Goal: Find specific page/section: Find specific page/section

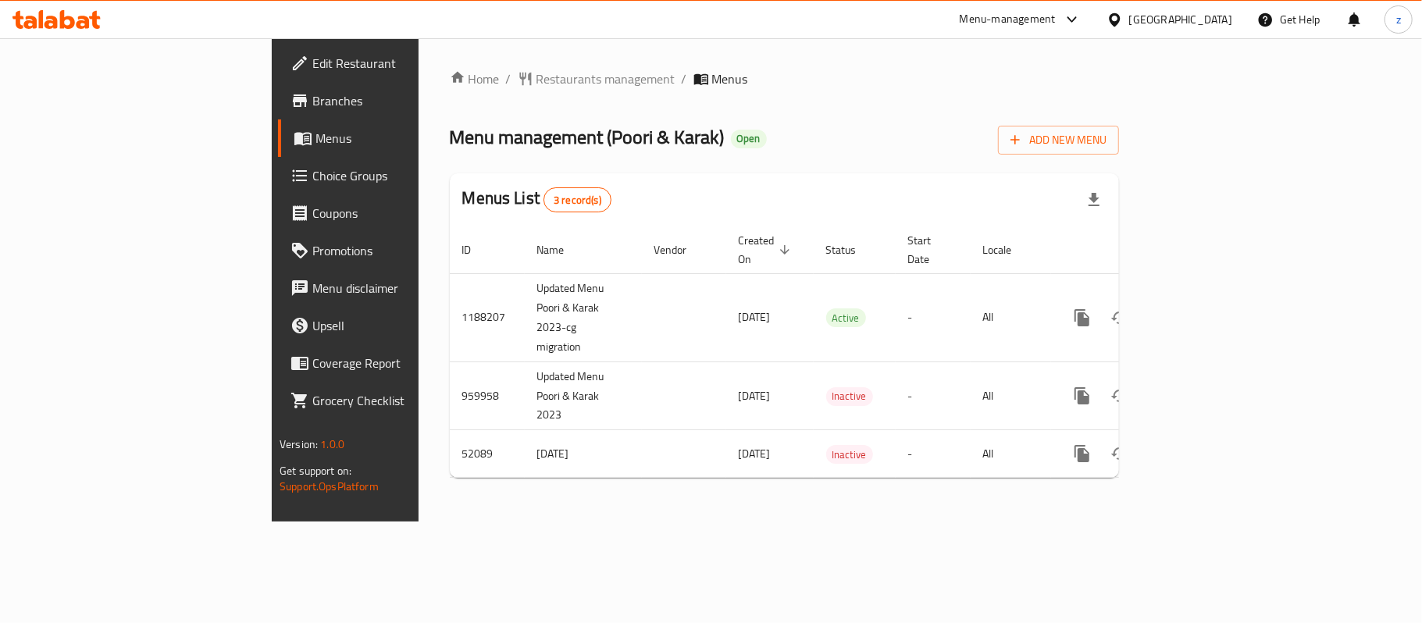
click at [614, 112] on div "Home / Restaurants management / Menus Menu management ( Poori & Karak ) Open Ad…" at bounding box center [784, 279] width 669 height 421
click at [536, 84] on span "Restaurants management" at bounding box center [605, 78] width 139 height 19
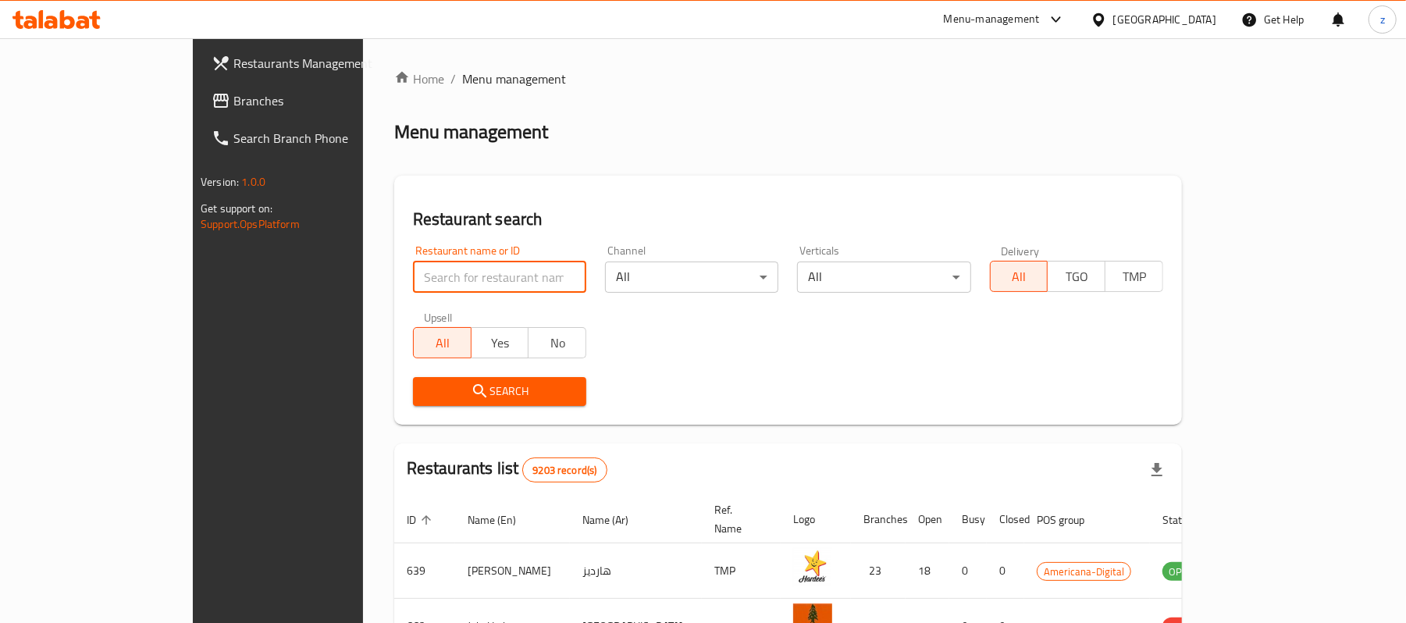
click at [413, 270] on input "search" at bounding box center [499, 277] width 173 height 31
paste input "2793"
type input "2793"
click at [457, 388] on span "Search" at bounding box center [499, 392] width 148 height 20
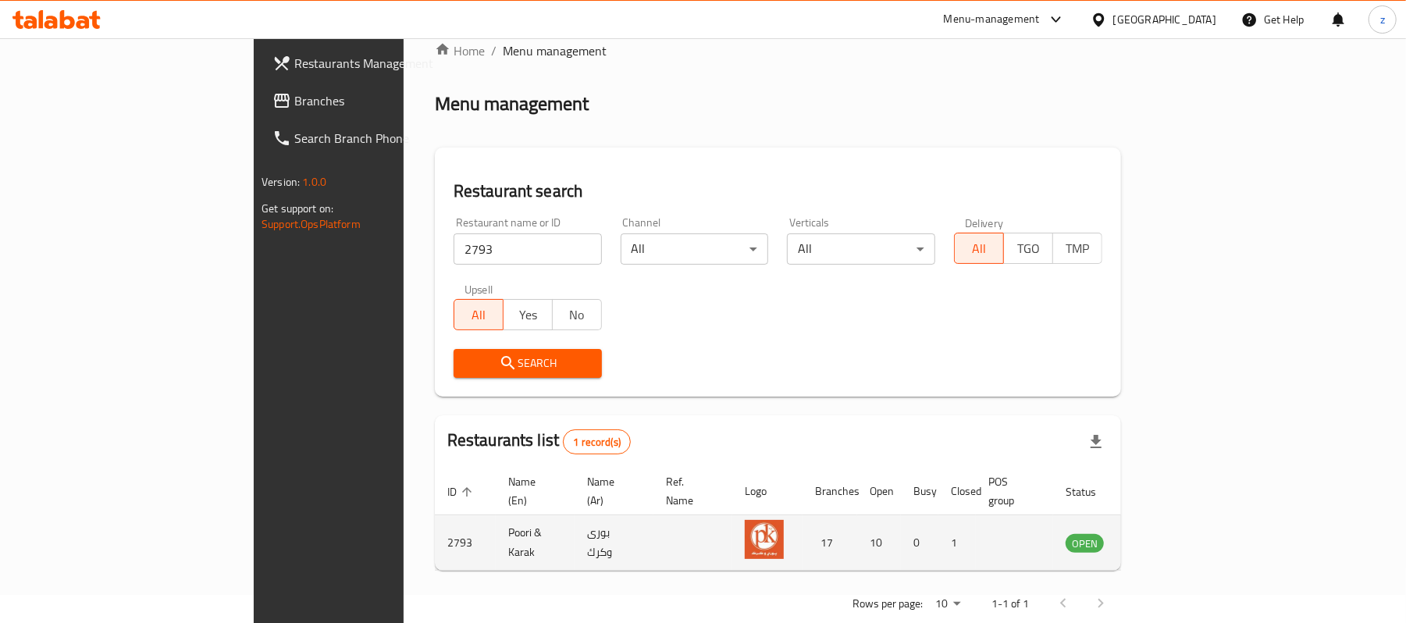
scroll to position [44, 0]
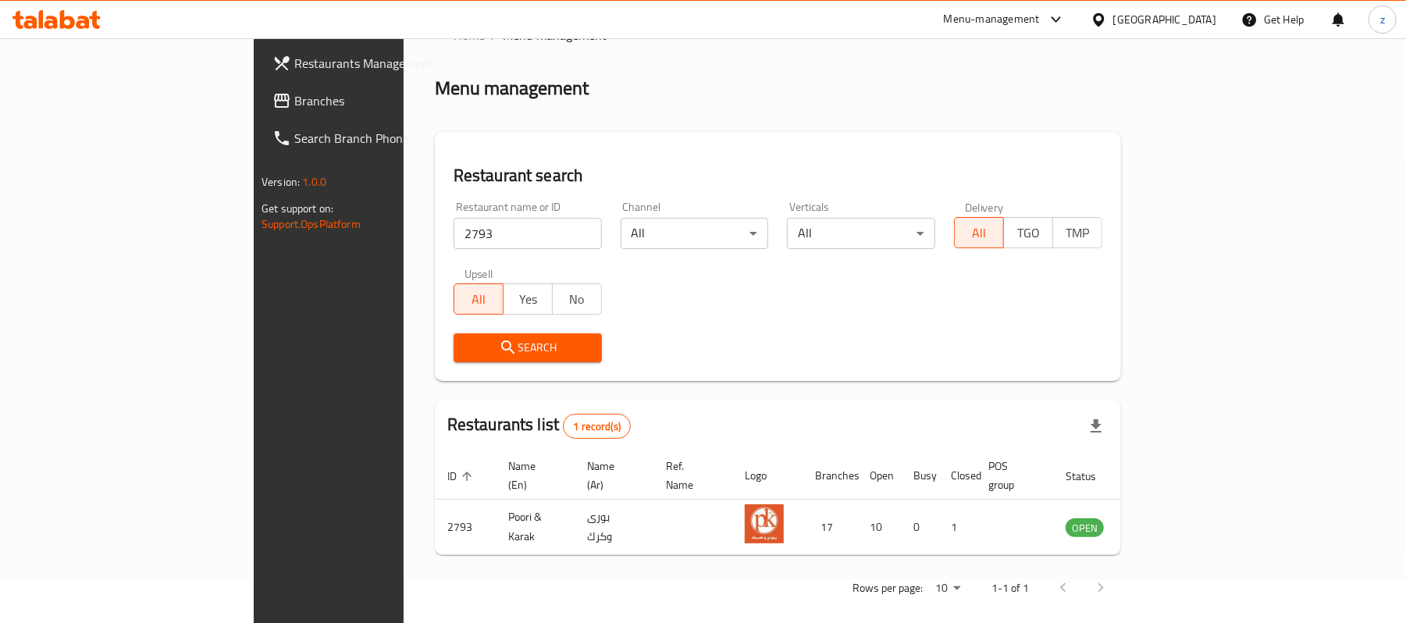
click at [294, 101] on span "Branches" at bounding box center [385, 100] width 182 height 19
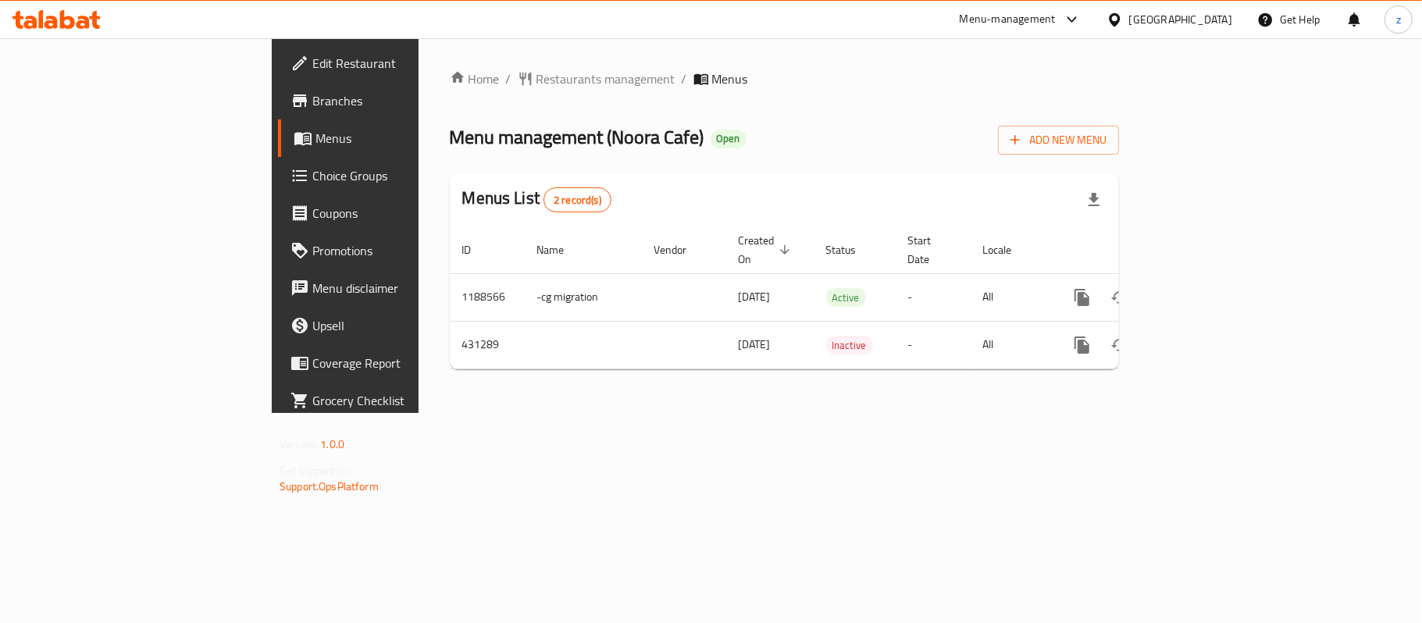
click at [796, 160] on div "Home / Restaurants management / Menus Menu management ( Noora Cafe ) Open Add N…" at bounding box center [784, 225] width 669 height 312
click at [536, 84] on span "Restaurants management" at bounding box center [605, 78] width 139 height 19
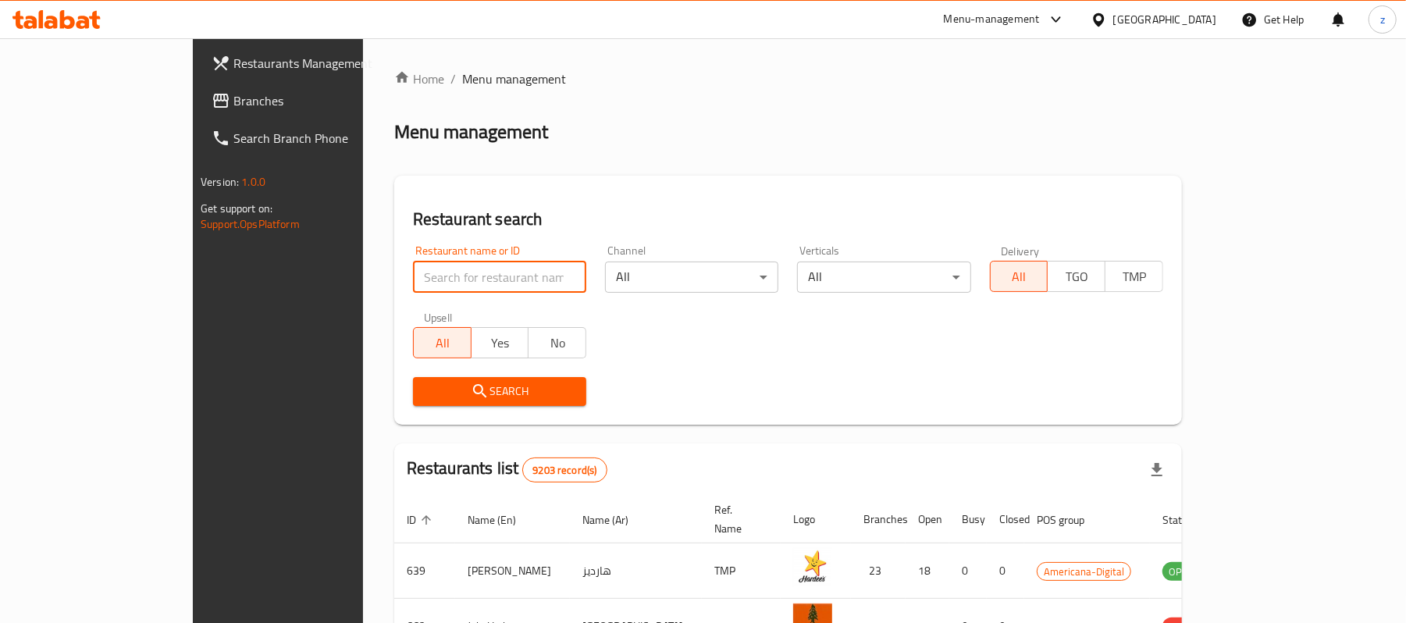
click at [413, 273] on input "search" at bounding box center [499, 277] width 173 height 31
paste input "632536"
type input "632536"
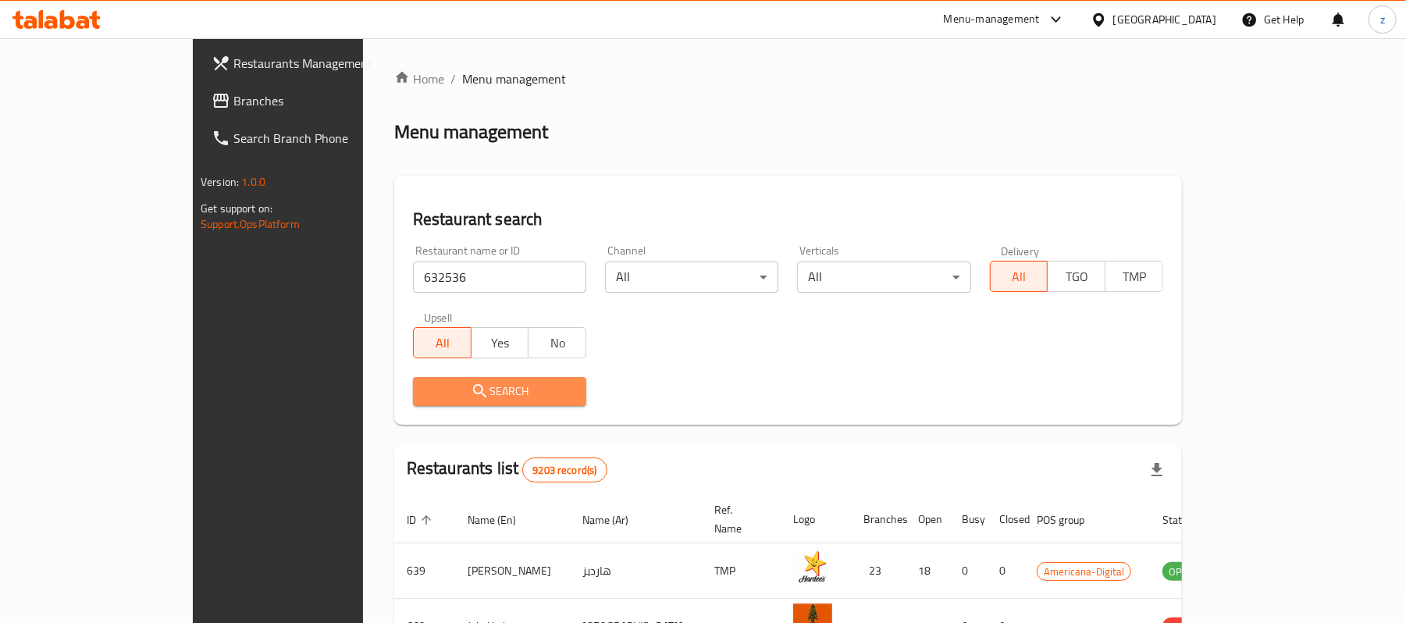
click at [425, 395] on span "Search" at bounding box center [499, 392] width 148 height 20
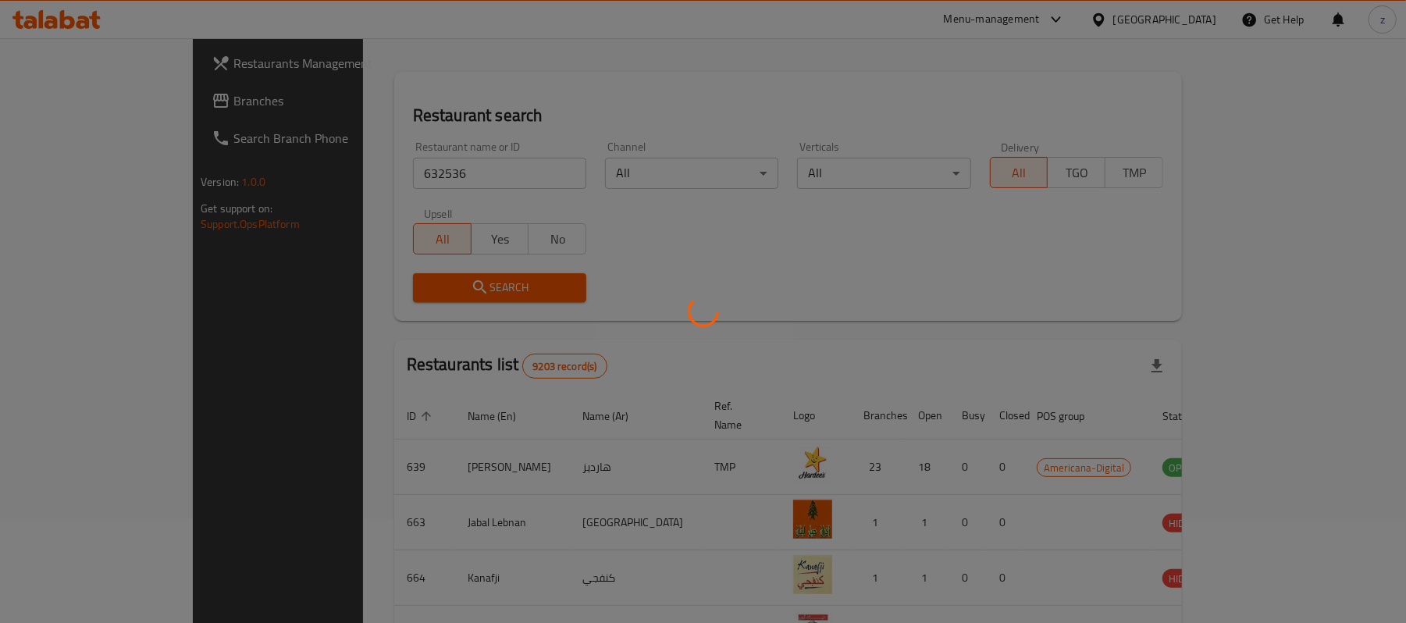
scroll to position [44, 0]
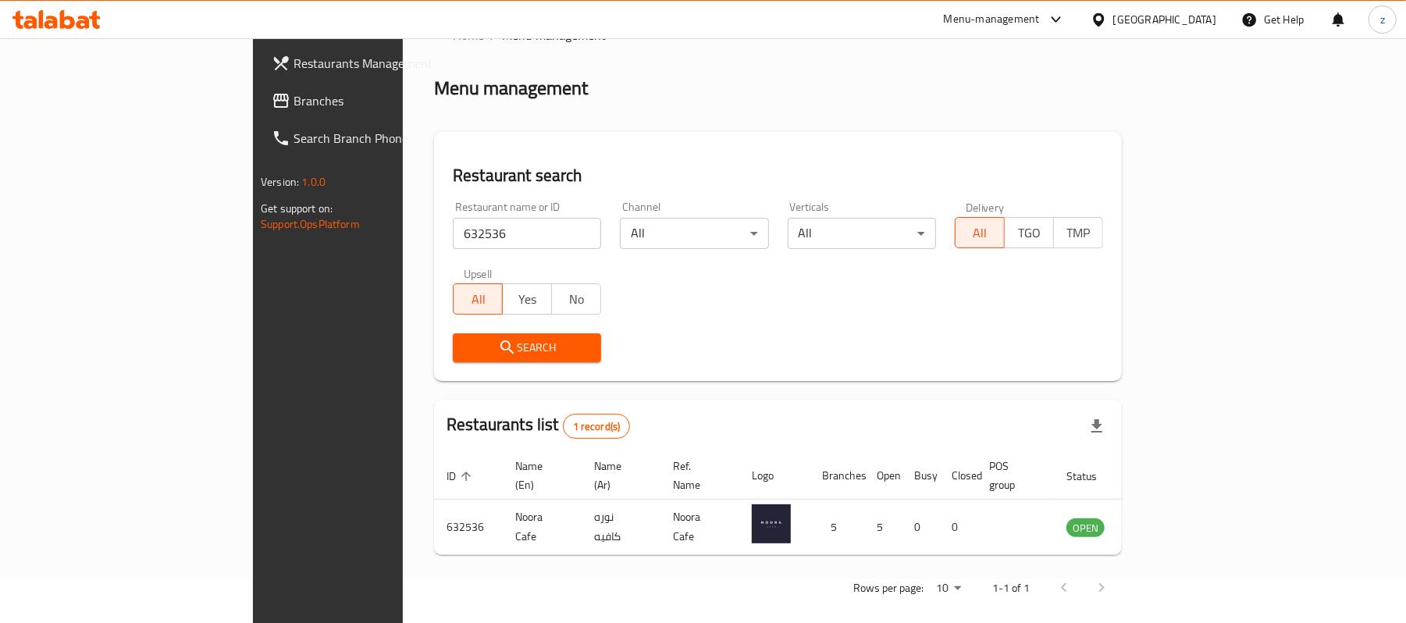
click at [259, 76] on link "Restaurants Management" at bounding box center [373, 62] width 229 height 37
click at [294, 94] on span "Branches" at bounding box center [385, 100] width 182 height 19
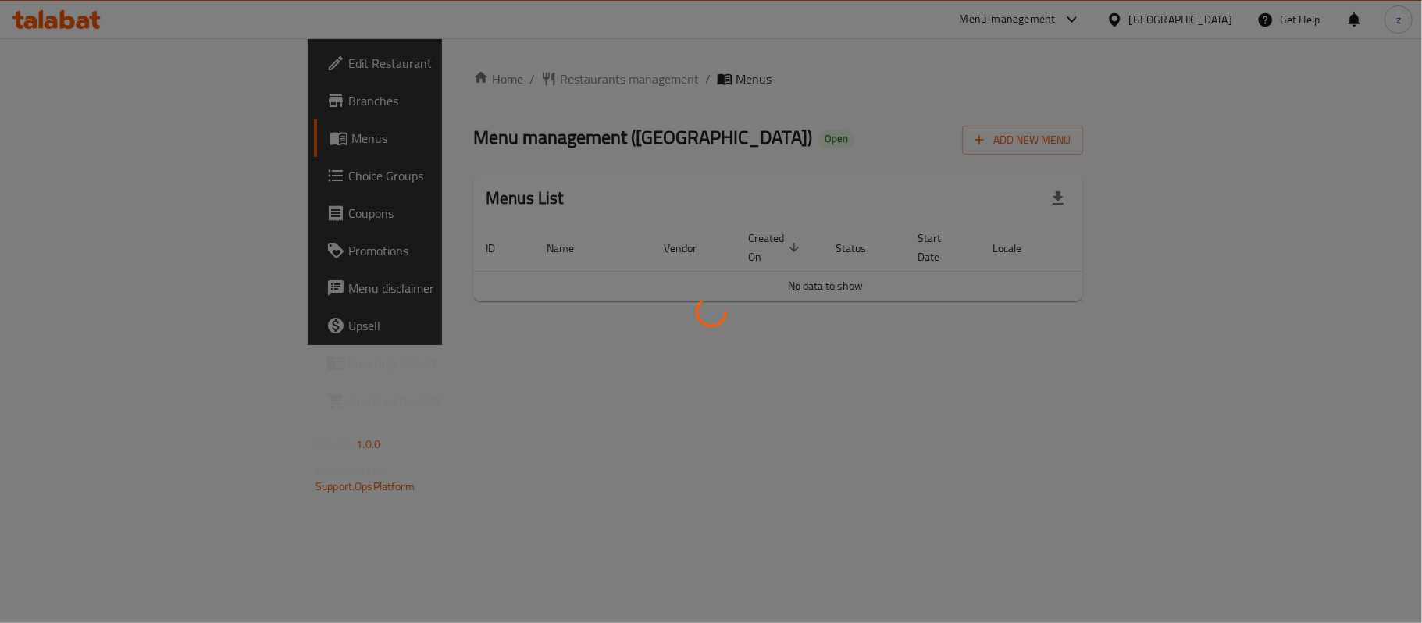
click at [542, 81] on div at bounding box center [711, 311] width 1422 height 623
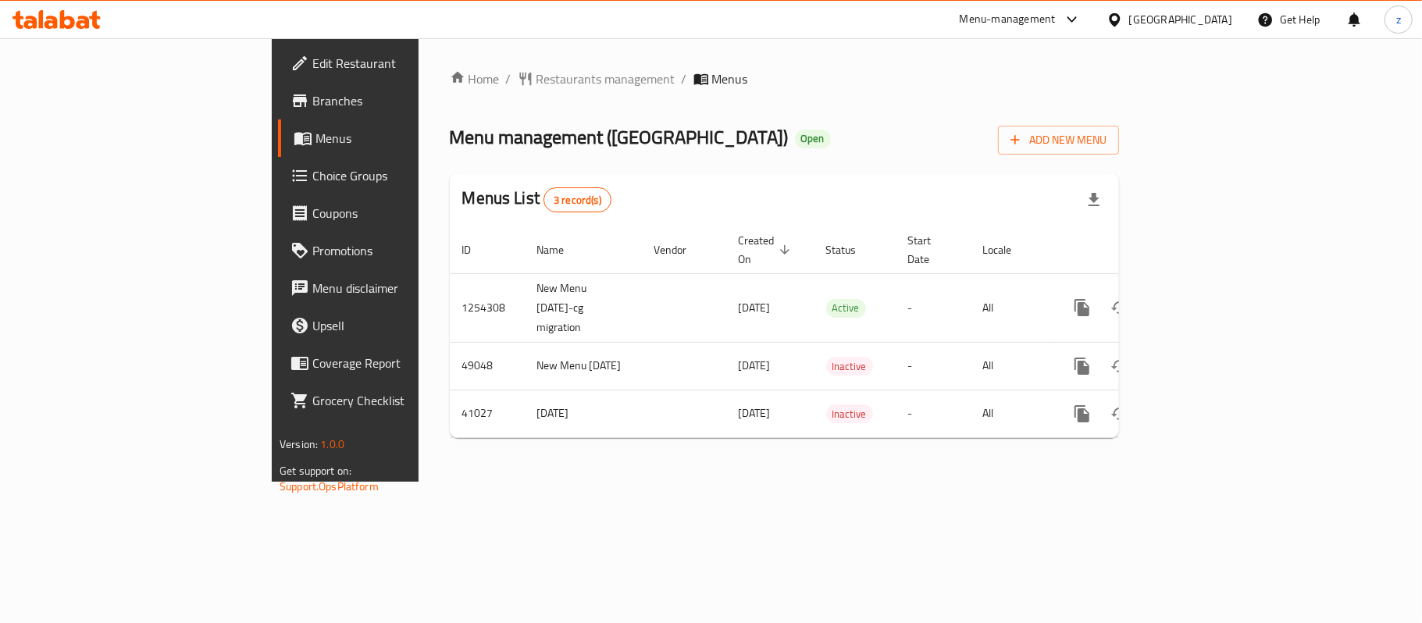
drag, startPoint x: 457, startPoint y: 66, endPoint x: 447, endPoint y: 77, distance: 14.4
click at [454, 70] on div at bounding box center [711, 311] width 1422 height 623
click at [536, 77] on span "Restaurants management" at bounding box center [605, 78] width 139 height 19
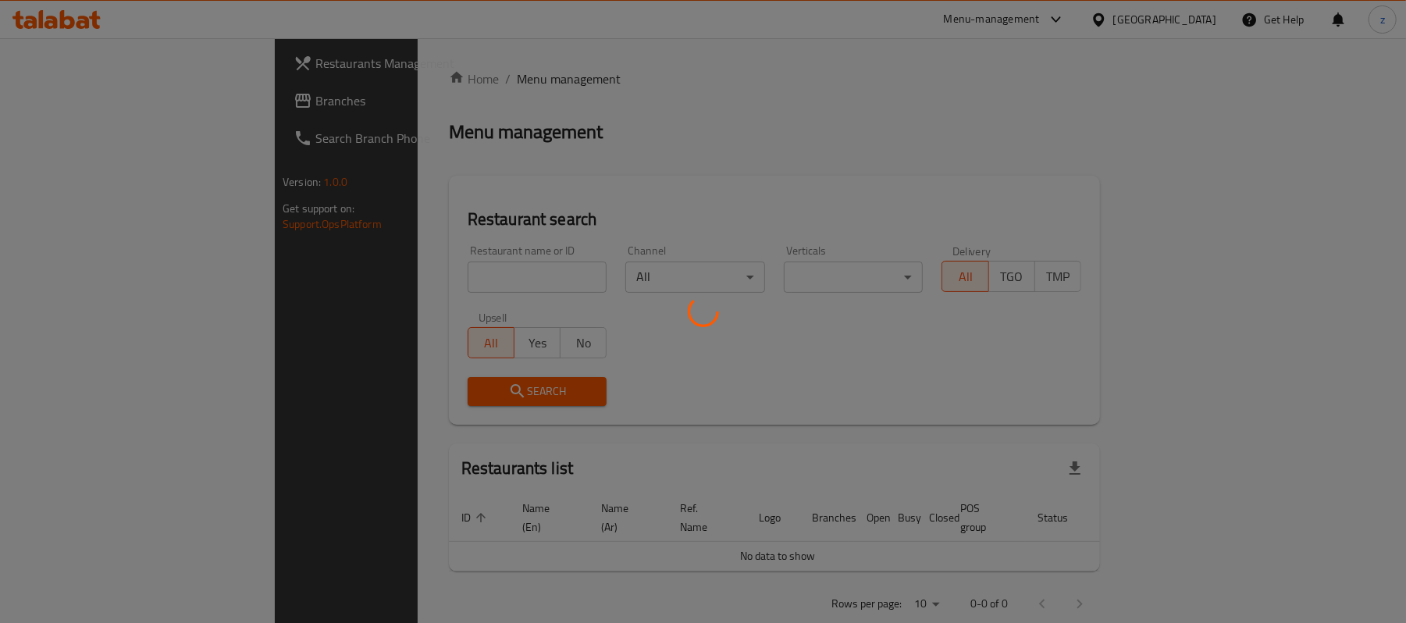
click at [623, 314] on div at bounding box center [703, 311] width 1406 height 623
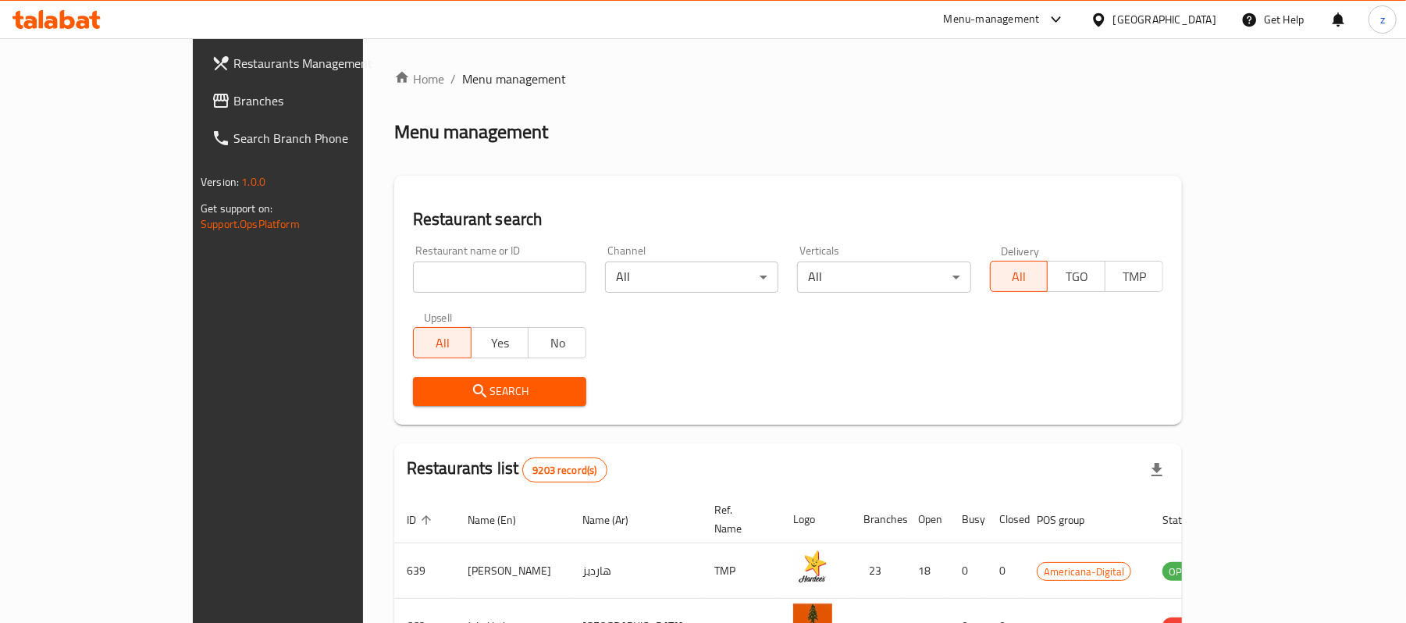
click at [472, 285] on input "search" at bounding box center [499, 277] width 173 height 31
paste input "21415"
type input "21415"
click at [425, 395] on span "Search" at bounding box center [499, 392] width 148 height 20
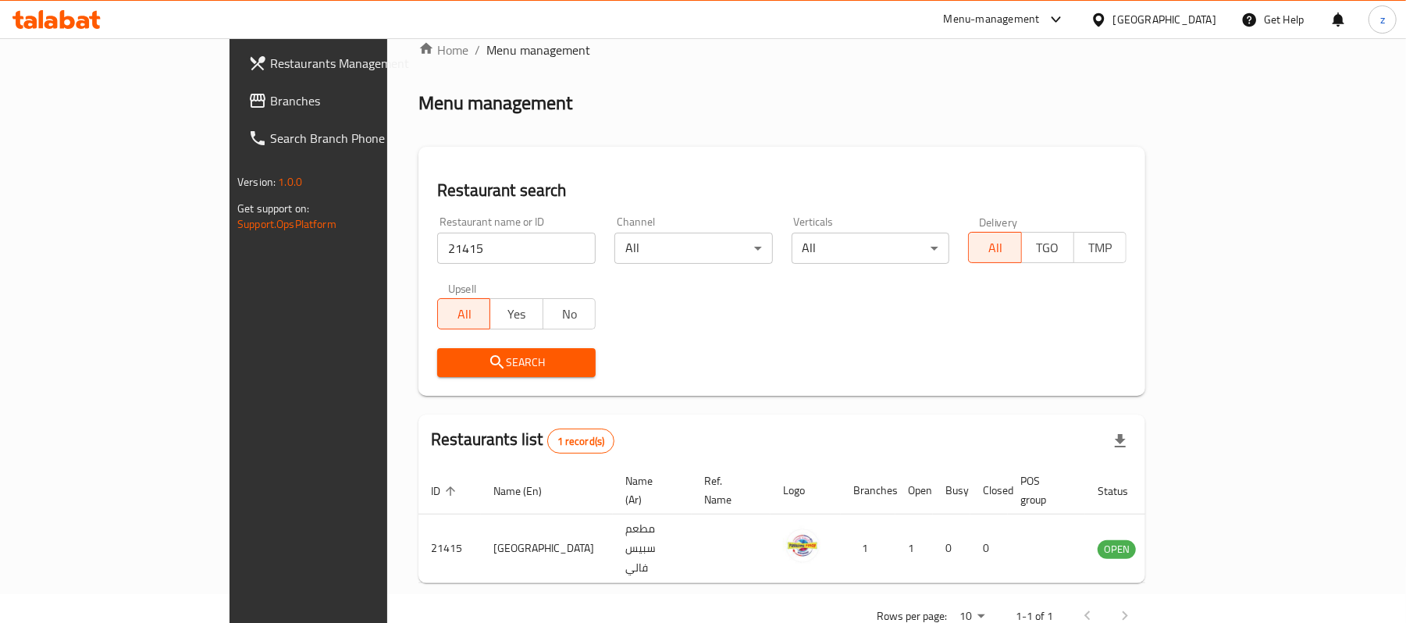
scroll to position [44, 0]
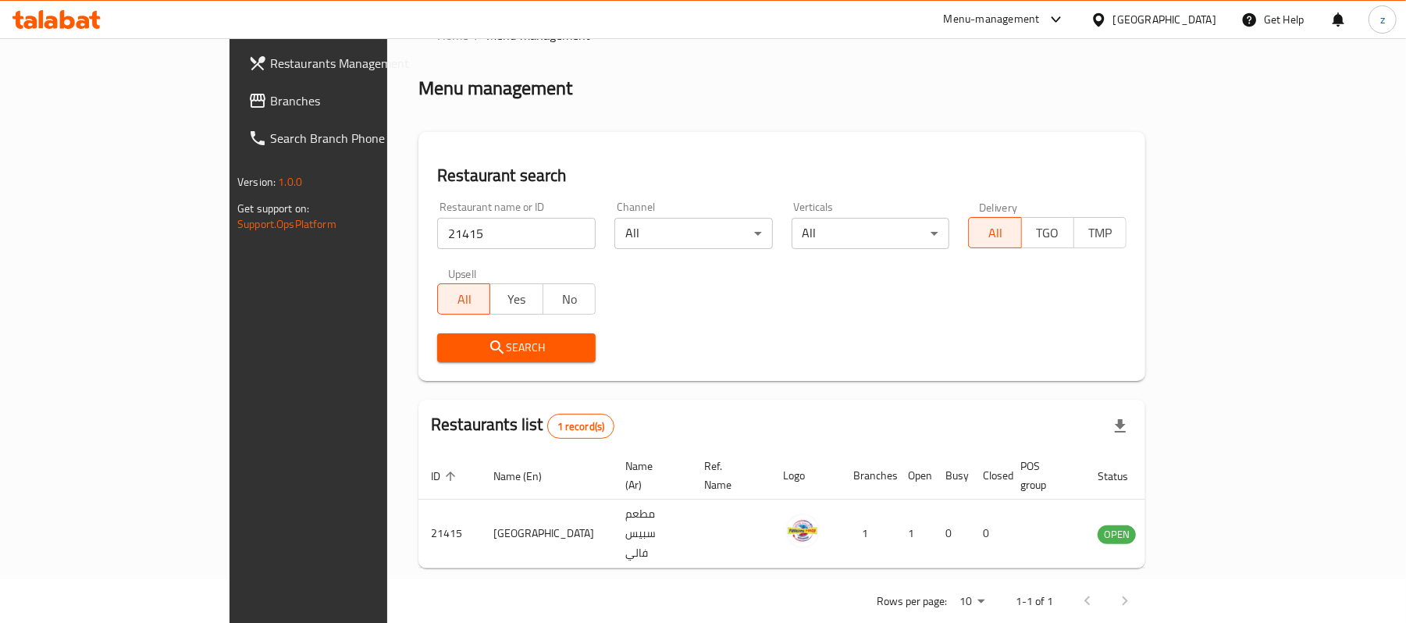
click at [236, 114] on link "Branches" at bounding box center [350, 100] width 229 height 37
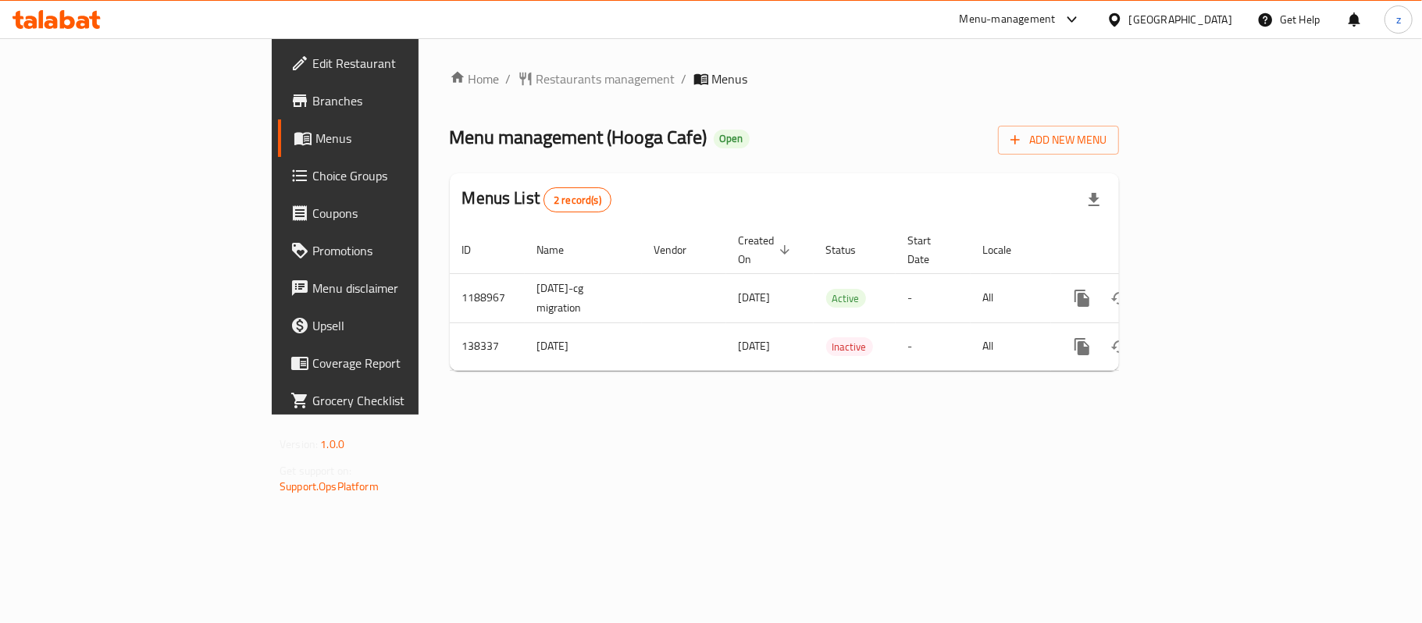
click at [548, 82] on div at bounding box center [711, 311] width 1422 height 623
click at [536, 80] on span "Restaurants management" at bounding box center [605, 78] width 139 height 19
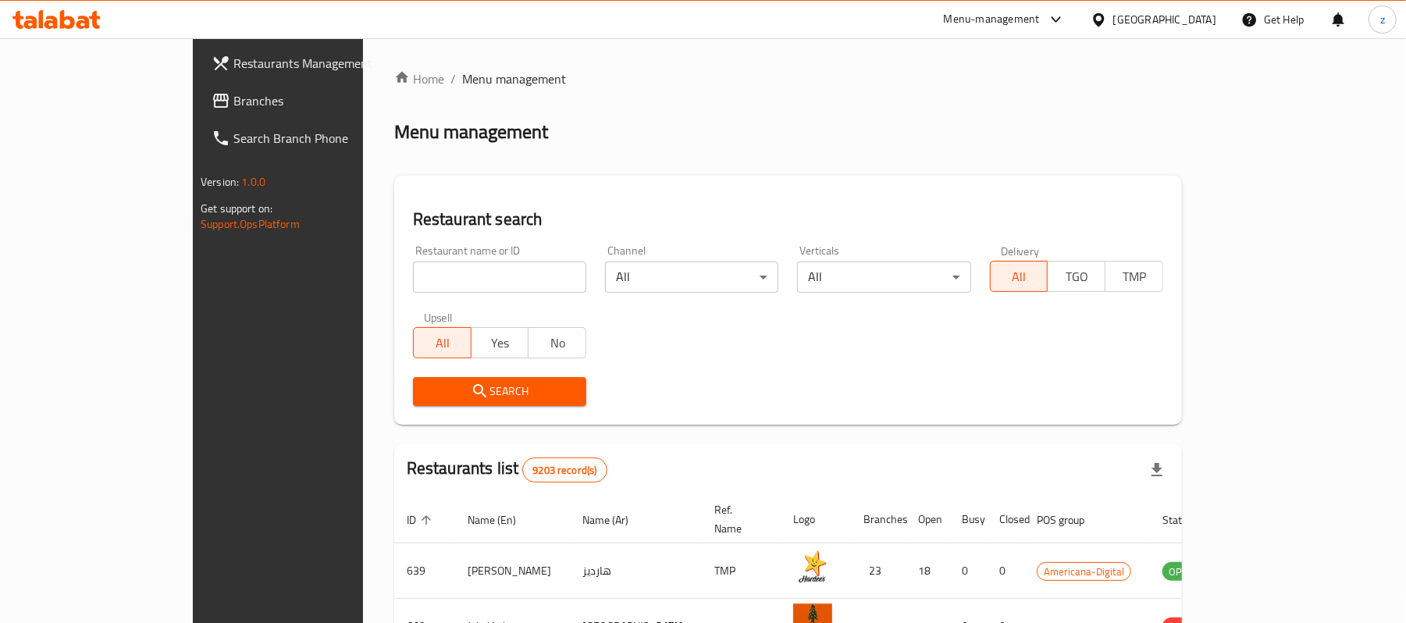
click at [420, 272] on input "search" at bounding box center [499, 277] width 173 height 31
paste input "611664"
type input "611664"
click at [482, 386] on span "Search" at bounding box center [499, 392] width 148 height 20
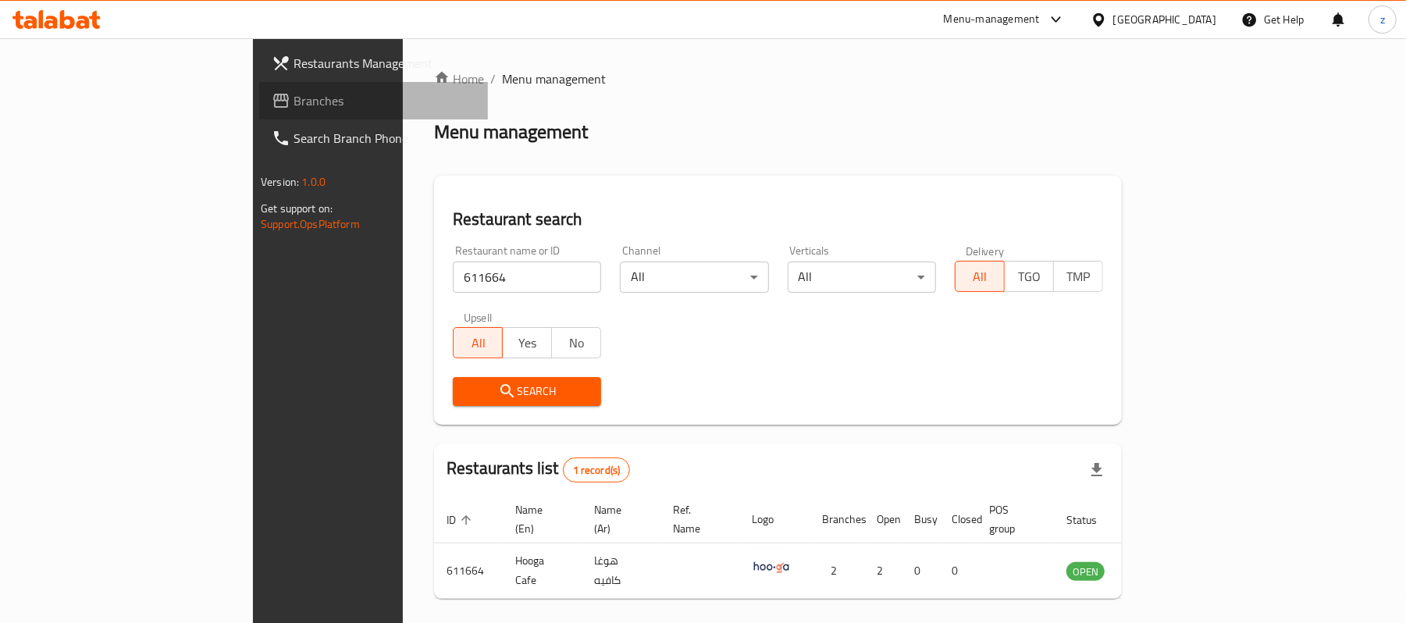
click at [294, 110] on span "Branches" at bounding box center [385, 100] width 182 height 19
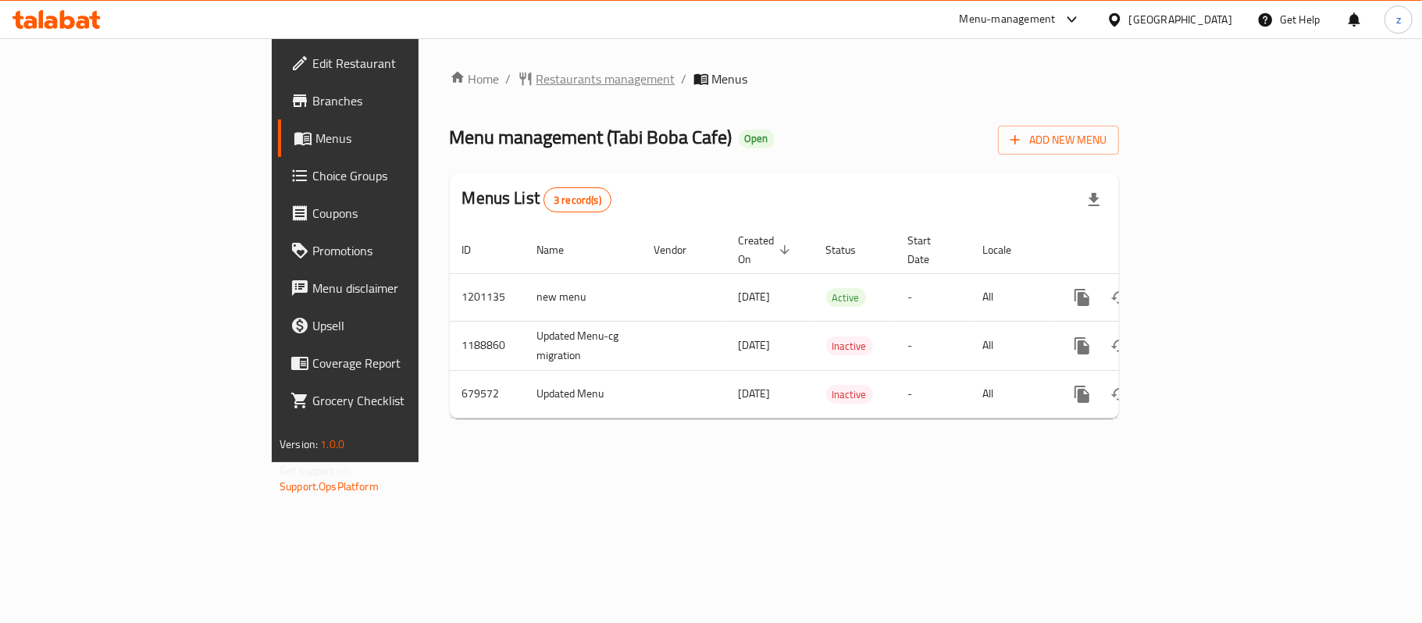
click at [536, 83] on span "Restaurants management" at bounding box center [605, 78] width 139 height 19
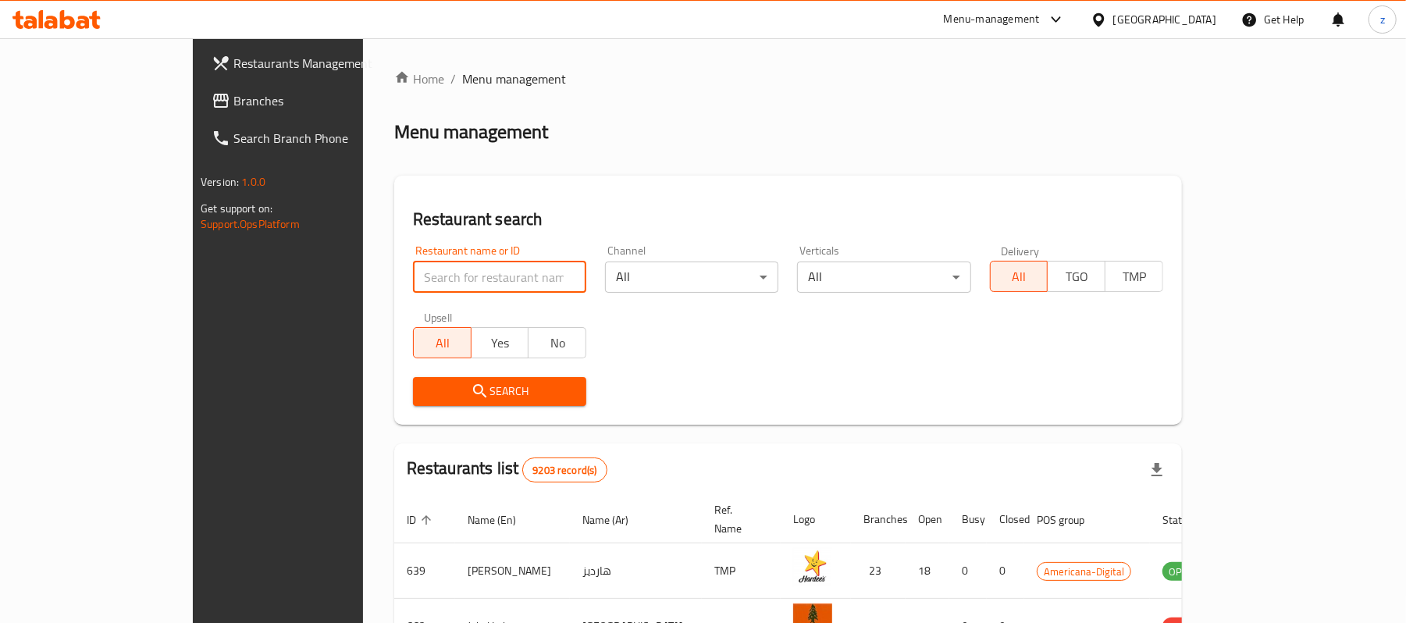
click at [413, 270] on input "search" at bounding box center [499, 277] width 173 height 31
paste input "641640"
type input "641640"
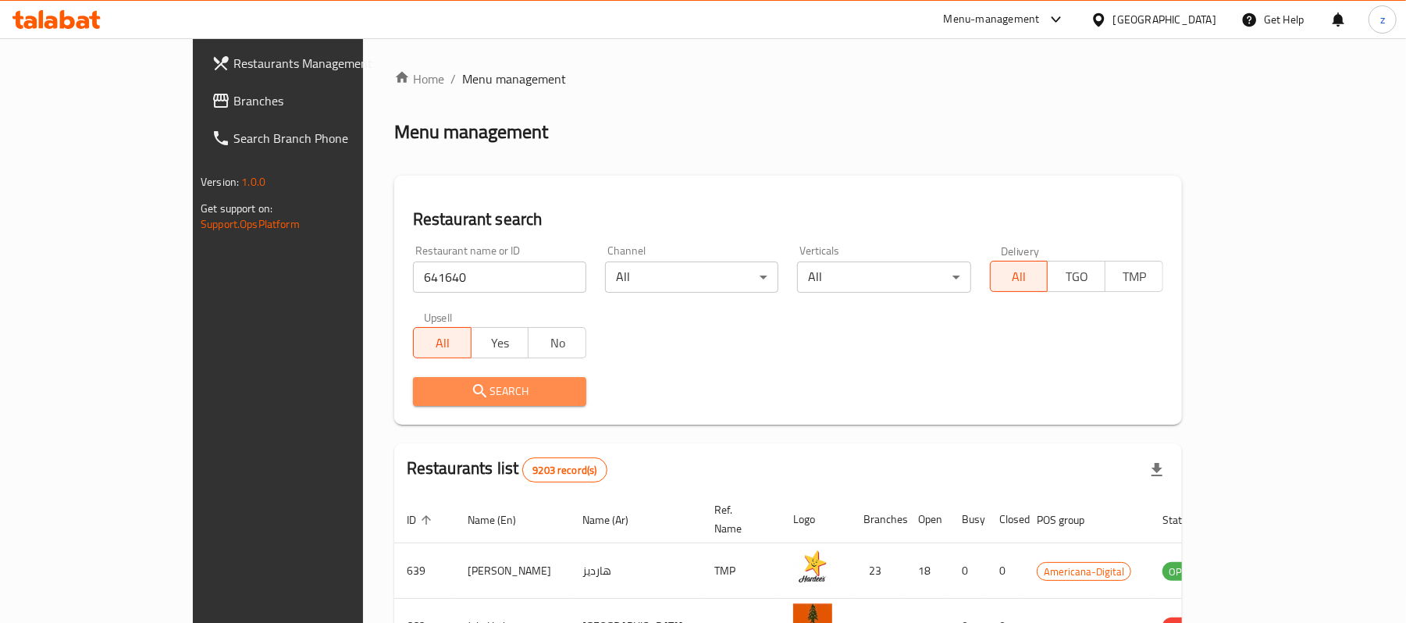
click at [471, 389] on icon "submit" at bounding box center [480, 391] width 19 height 19
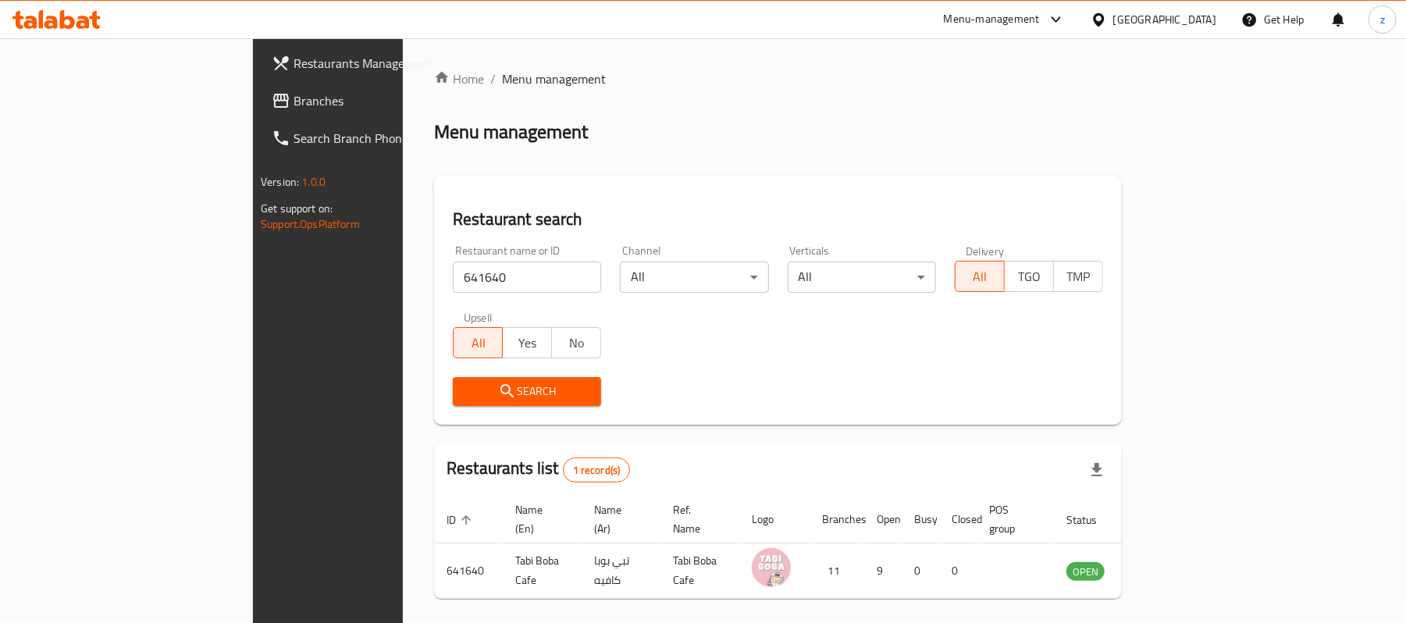
scroll to position [44, 0]
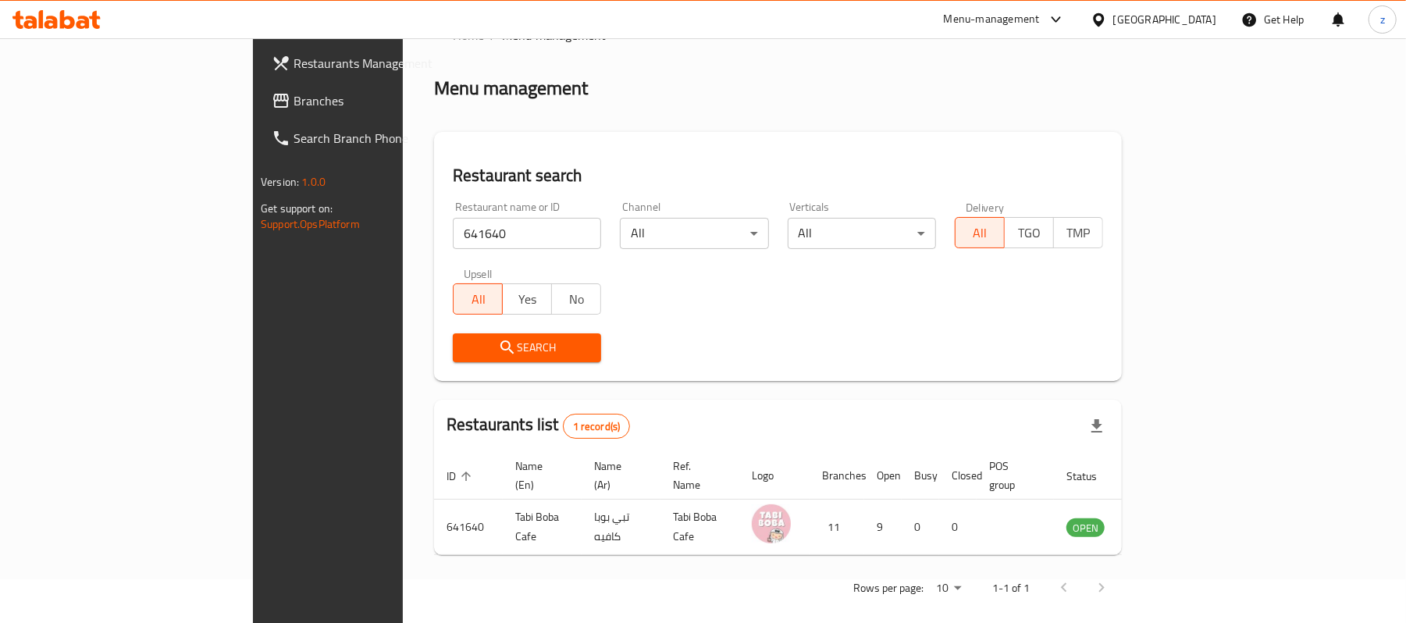
click at [294, 105] on span "Branches" at bounding box center [385, 100] width 182 height 19
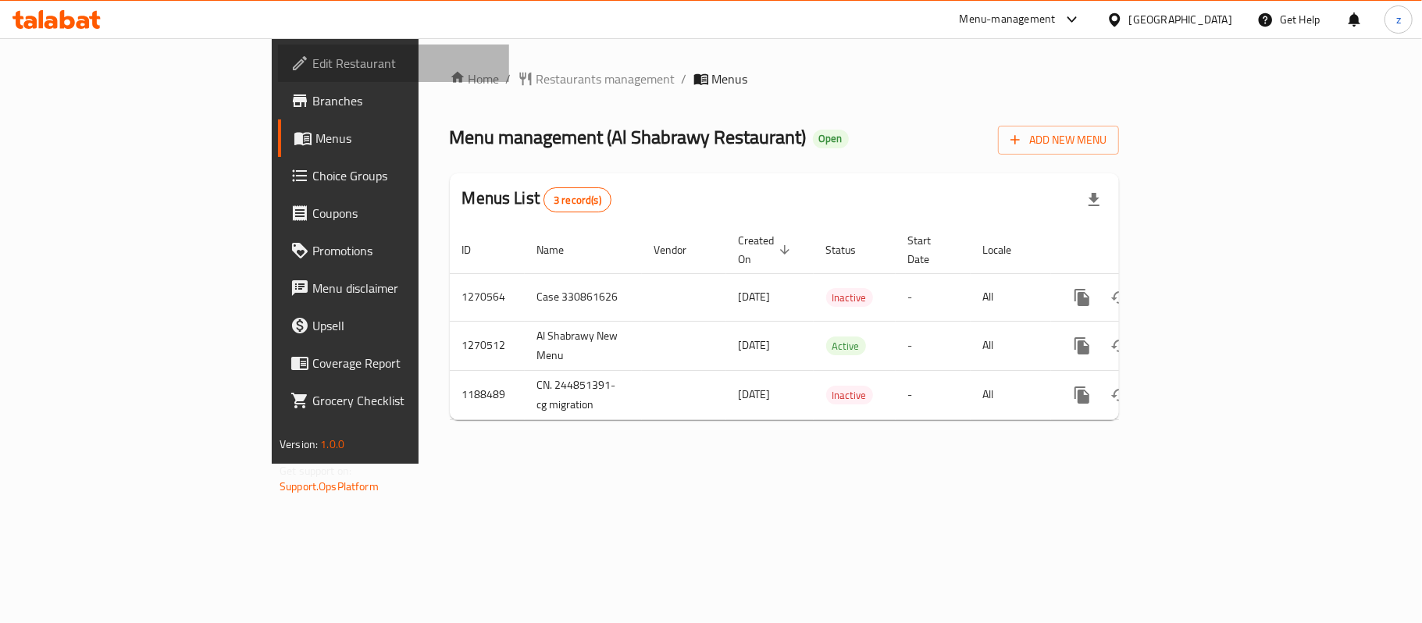
click at [312, 69] on span "Edit Restaurant" at bounding box center [404, 63] width 184 height 19
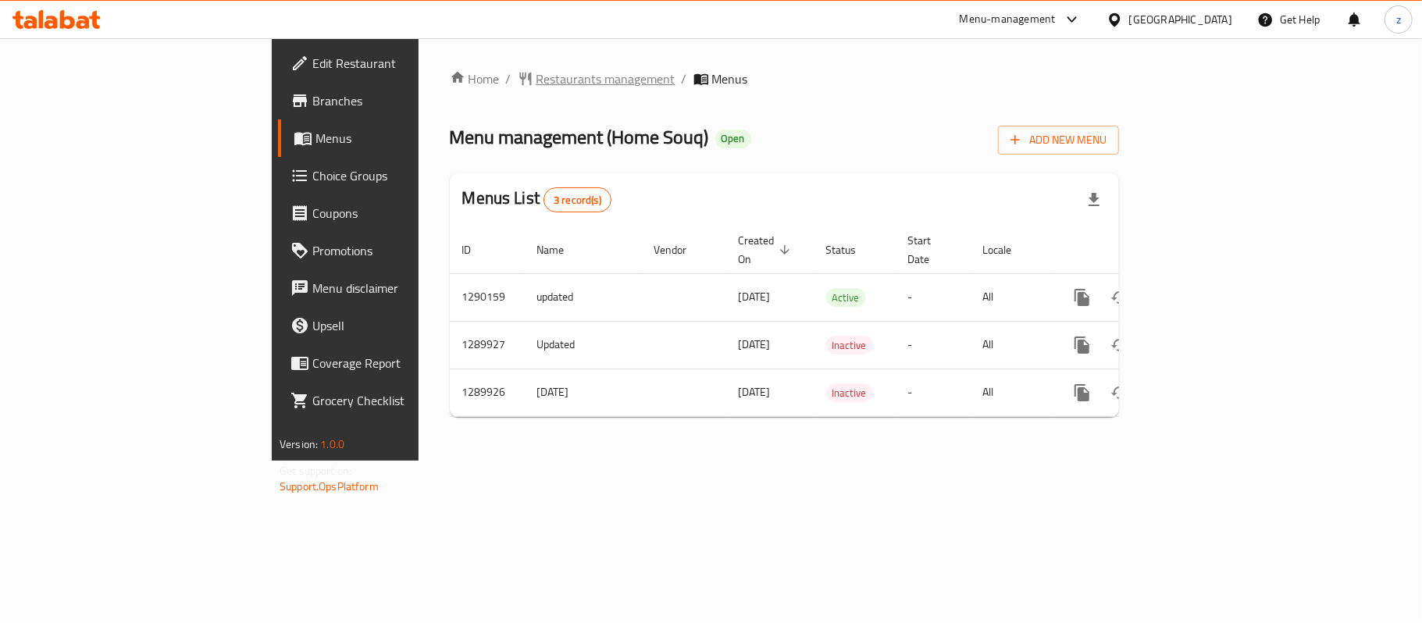
click at [536, 81] on span "Restaurants management" at bounding box center [605, 78] width 139 height 19
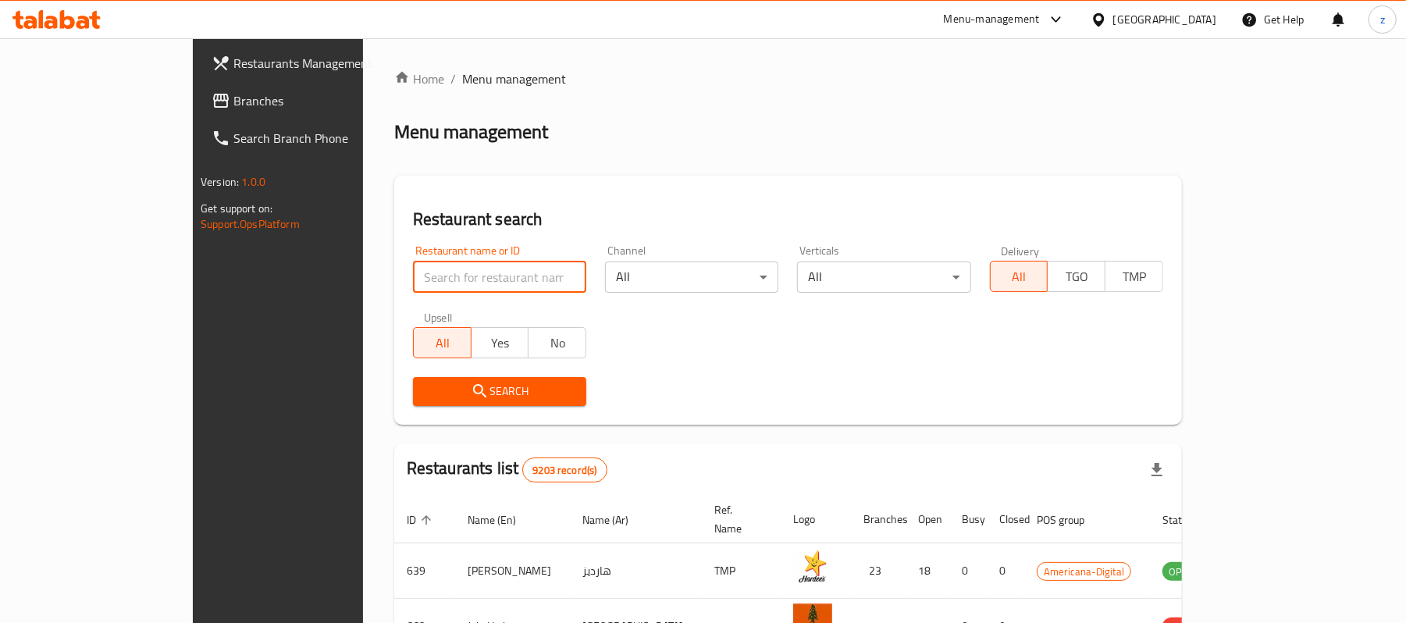
click at [414, 279] on input "search" at bounding box center [499, 277] width 173 height 31
paste input "697792"
type input "697792"
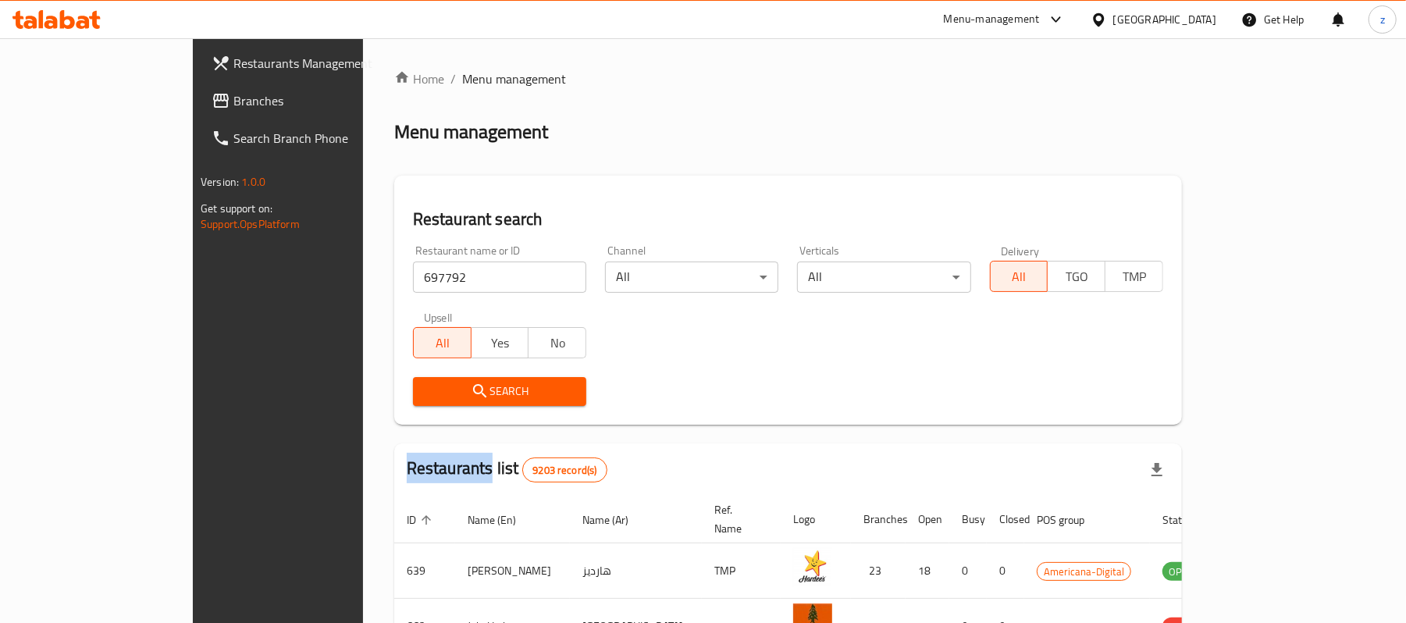
drag, startPoint x: 432, startPoint y: 376, endPoint x: 426, endPoint y: 366, distance: 10.8
click at [431, 376] on div "Search" at bounding box center [500, 392] width 192 height 48
click at [450, 391] on span "Search" at bounding box center [499, 392] width 148 height 20
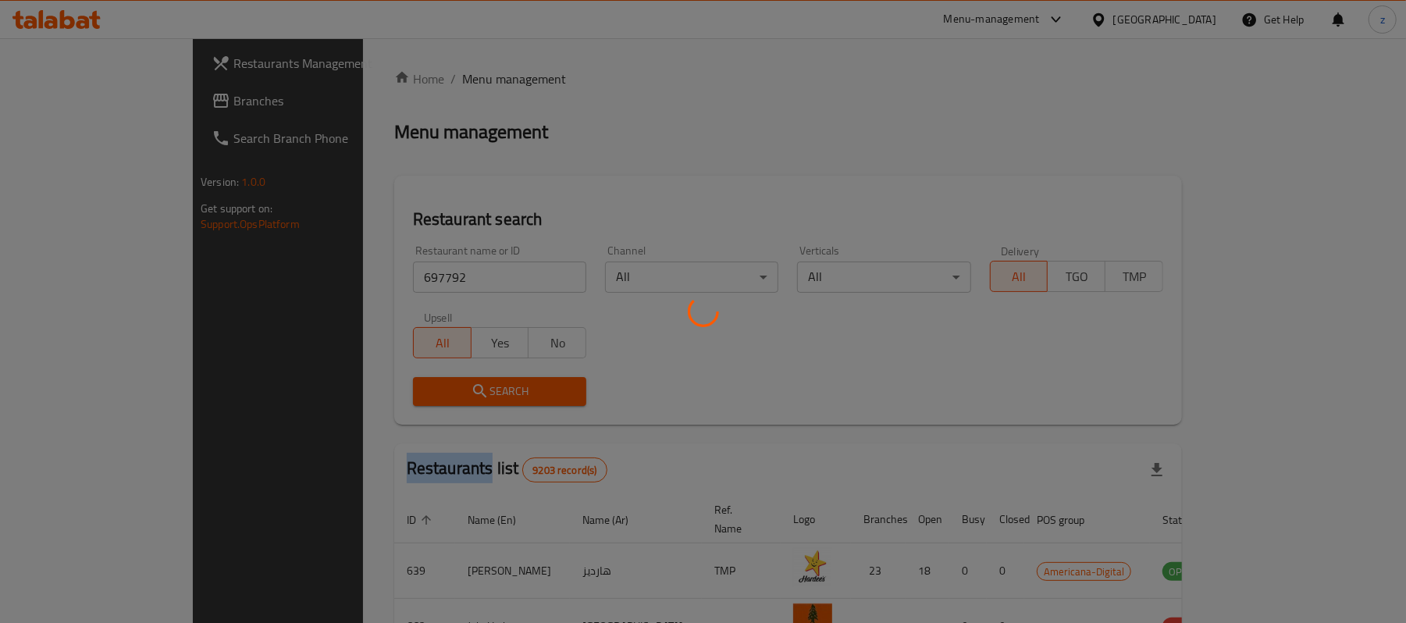
click at [450, 391] on div at bounding box center [703, 311] width 1406 height 623
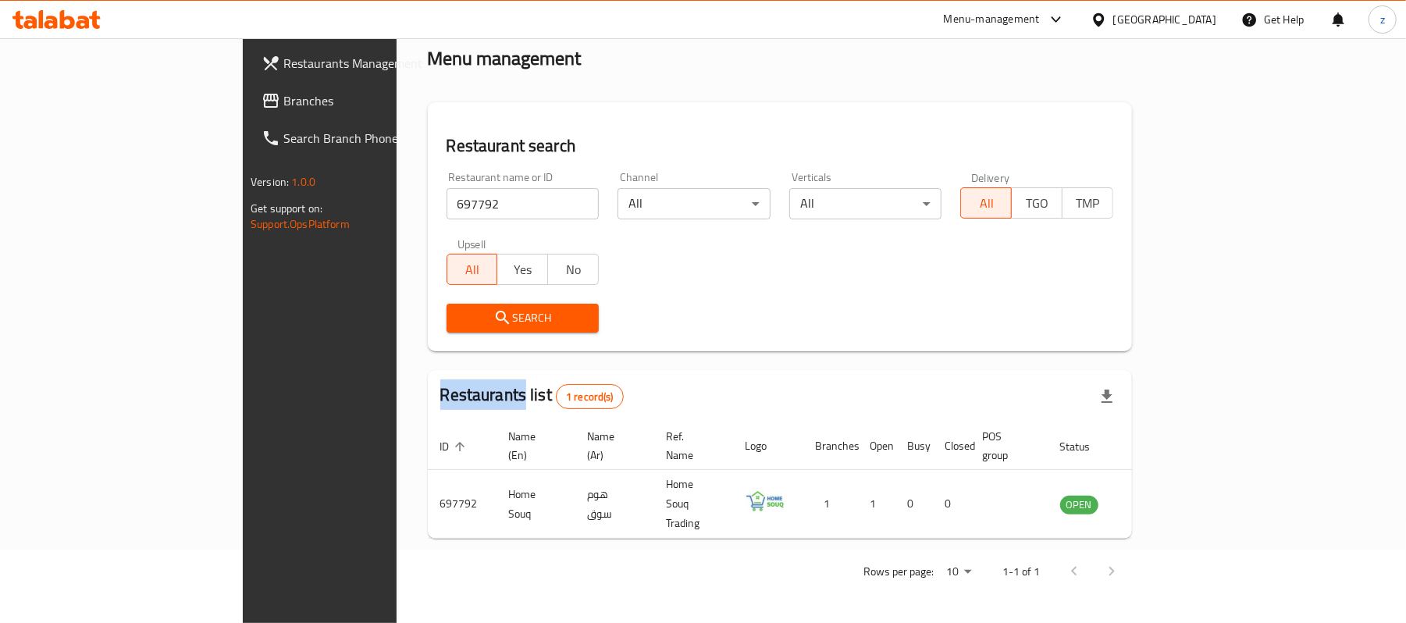
scroll to position [44, 0]
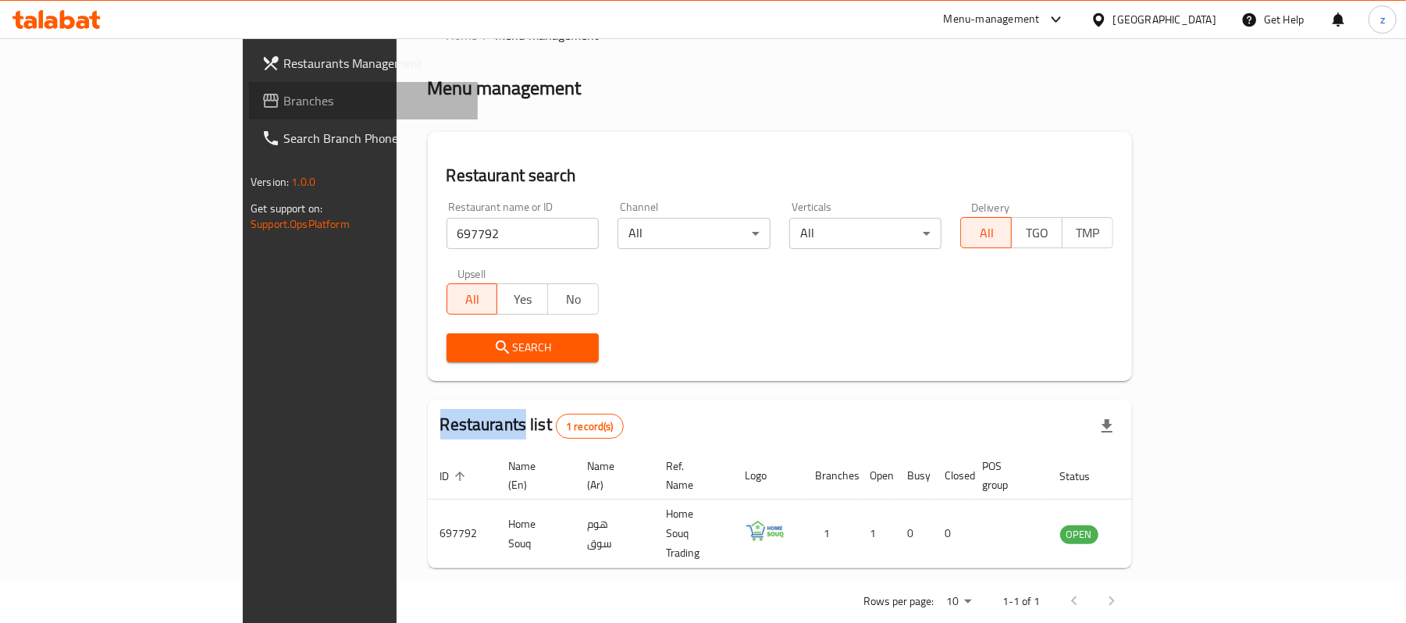
click at [283, 100] on span "Branches" at bounding box center [374, 100] width 182 height 19
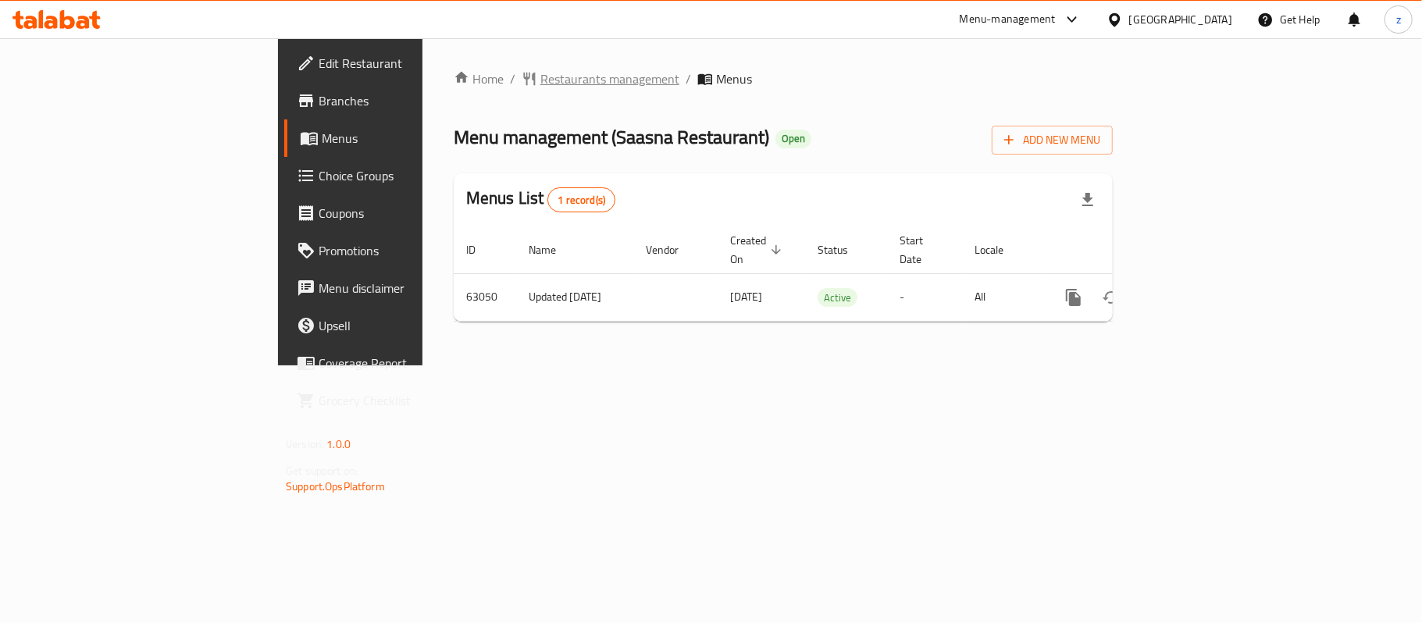
click at [540, 80] on span "Restaurants management" at bounding box center [609, 78] width 139 height 19
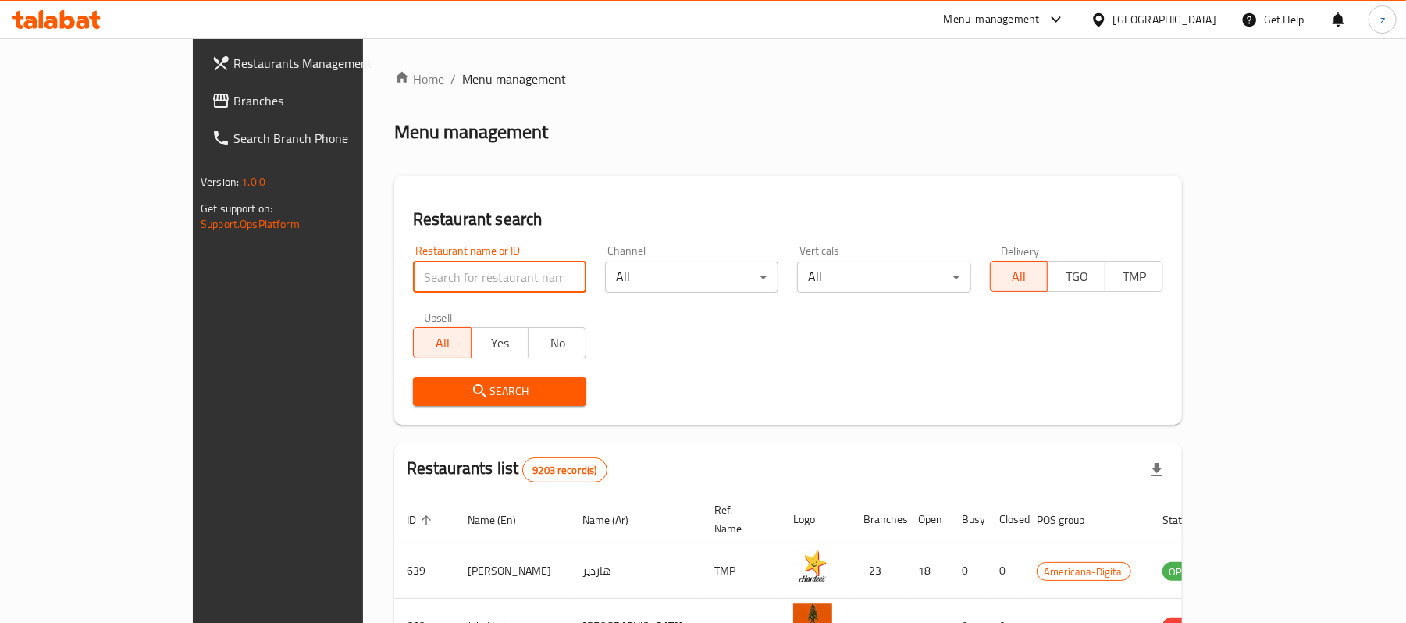
click at [413, 276] on input "search" at bounding box center [499, 277] width 173 height 31
paste input "600046"
type input "600046"
click at [425, 382] on span "Search" at bounding box center [499, 392] width 148 height 20
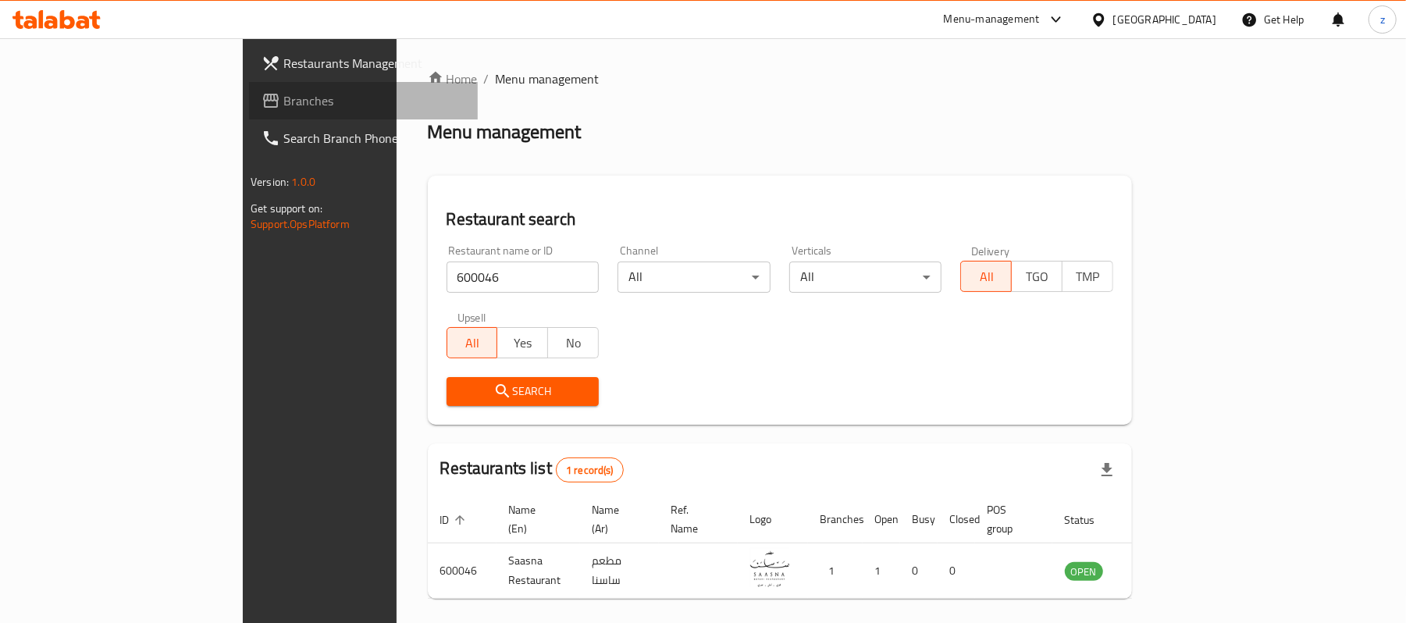
click at [283, 106] on span "Branches" at bounding box center [374, 100] width 182 height 19
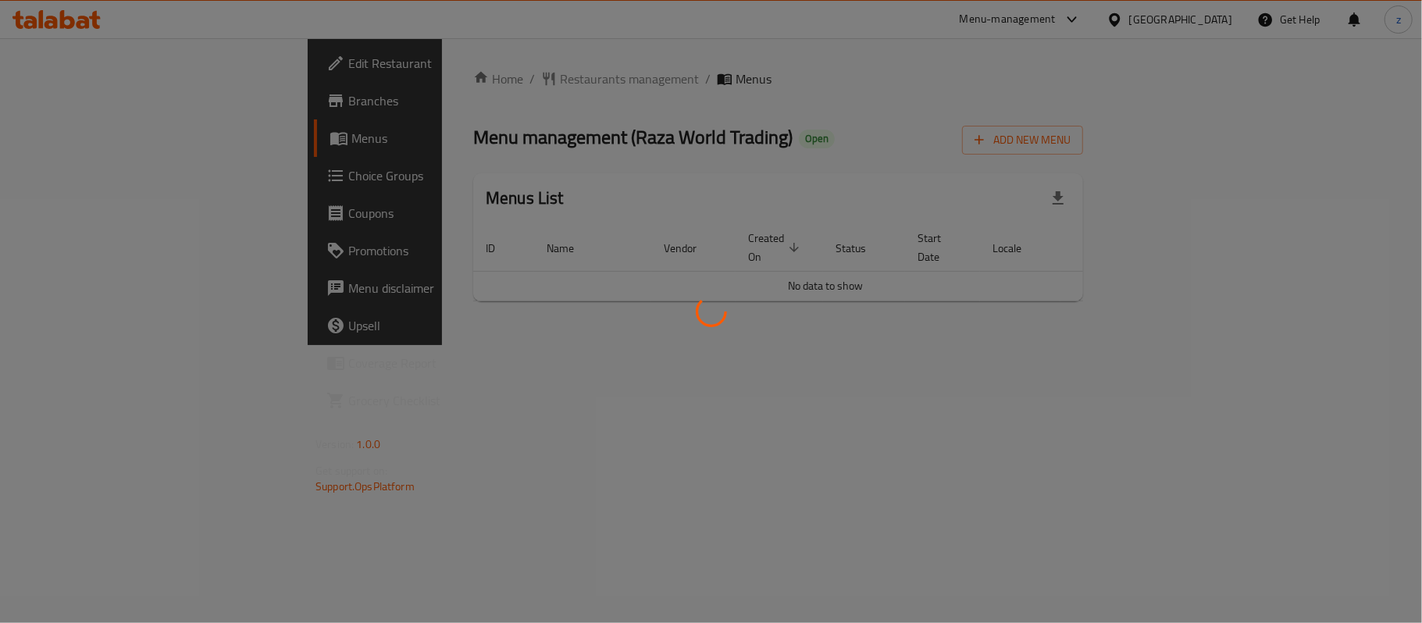
click at [792, 101] on div at bounding box center [711, 311] width 1422 height 623
click at [614, 185] on div at bounding box center [711, 311] width 1422 height 623
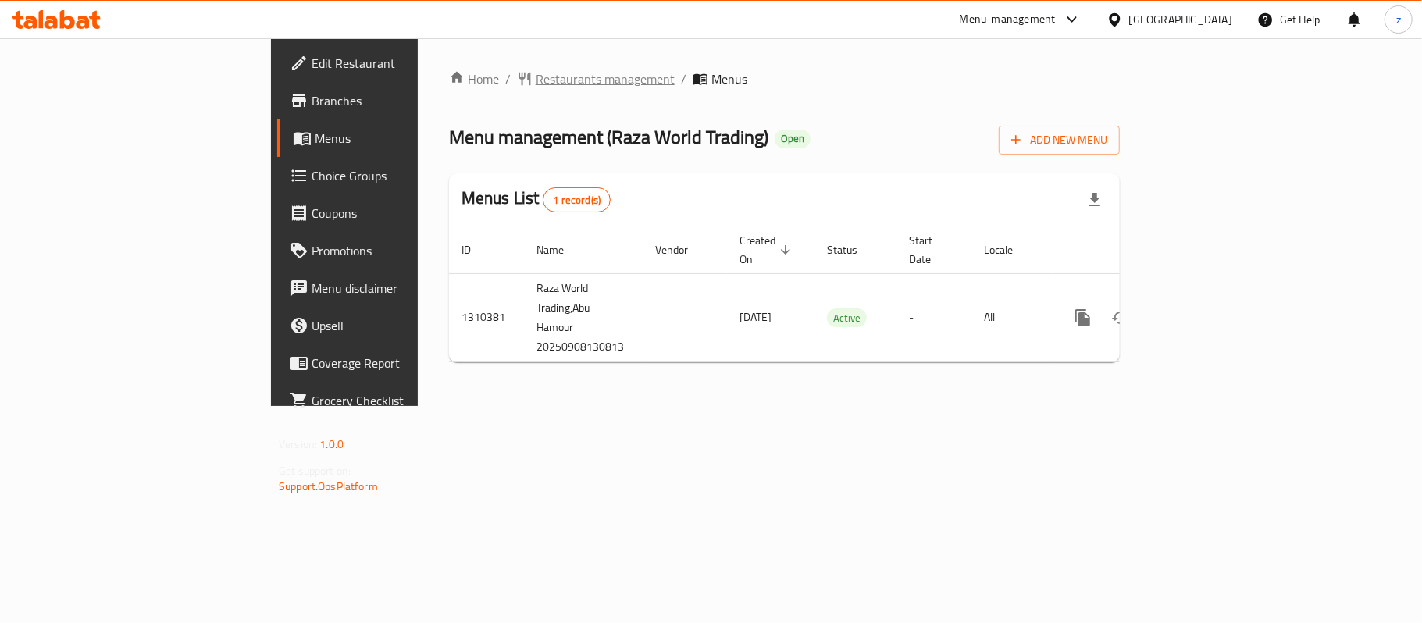
click at [536, 86] on span "Restaurants management" at bounding box center [605, 78] width 139 height 19
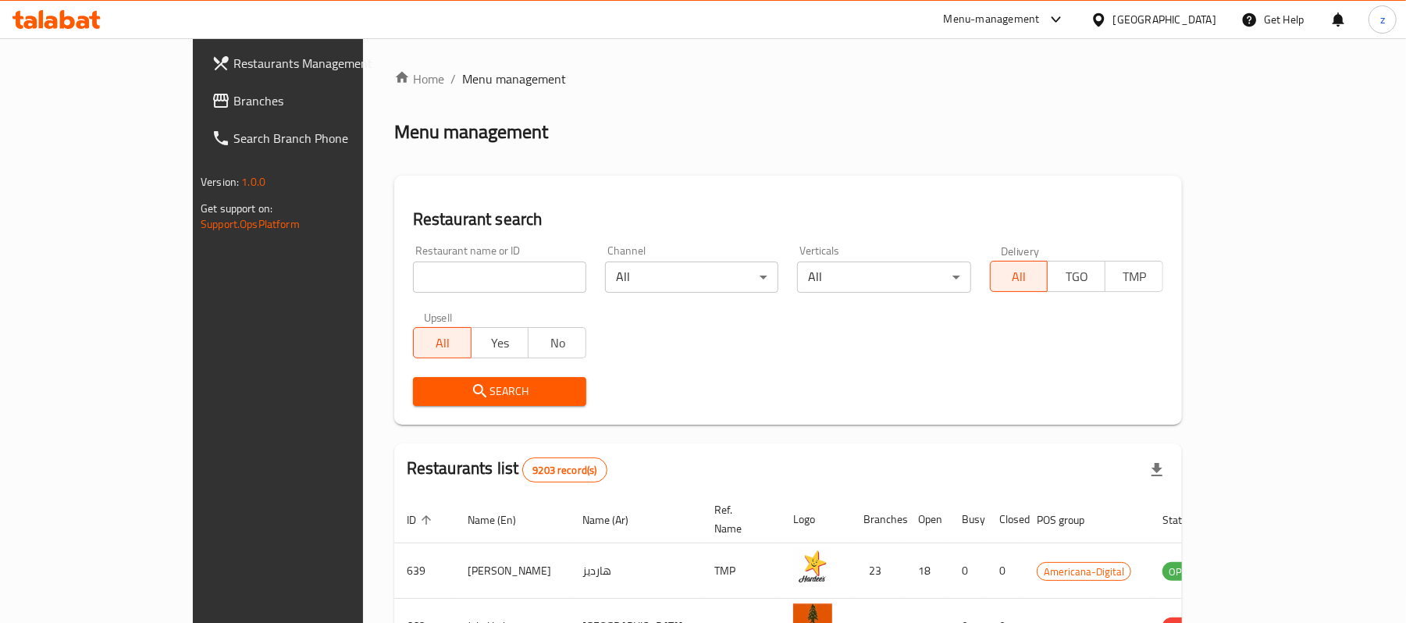
click at [413, 278] on input "search" at bounding box center [499, 277] width 173 height 31
paste input "705448"
type input "705448"
click at [425, 395] on span "Search" at bounding box center [499, 392] width 148 height 20
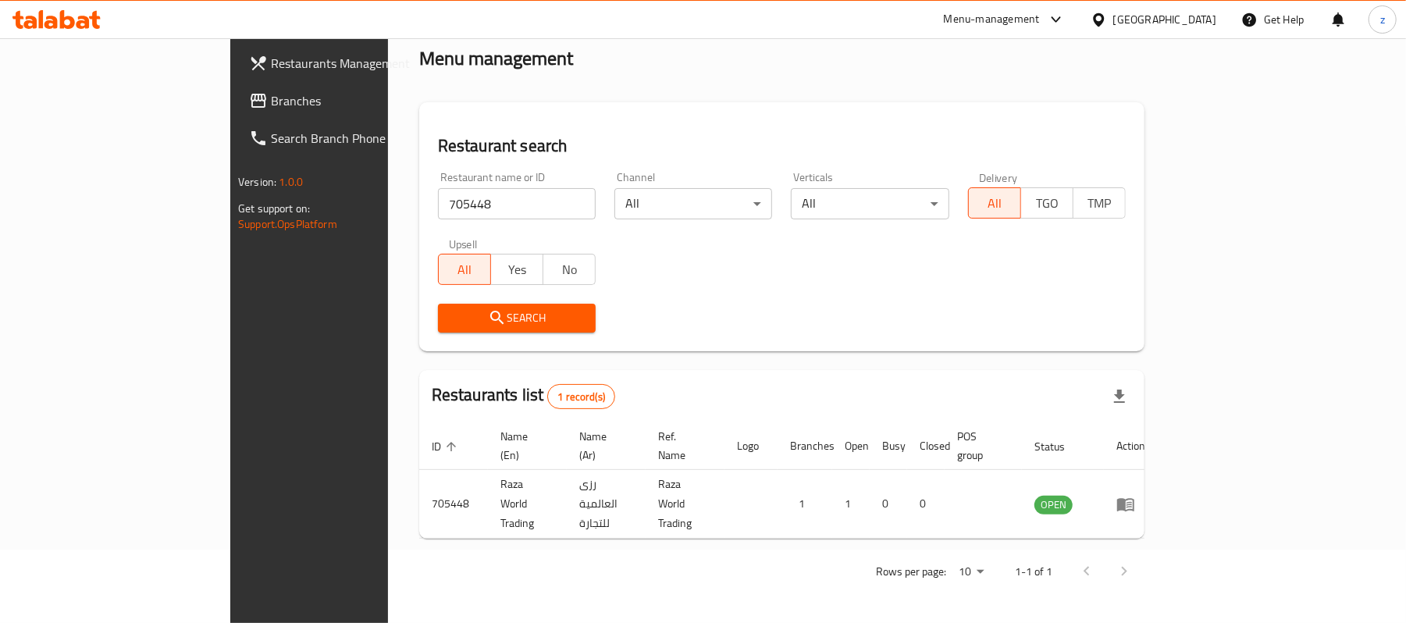
scroll to position [44, 0]
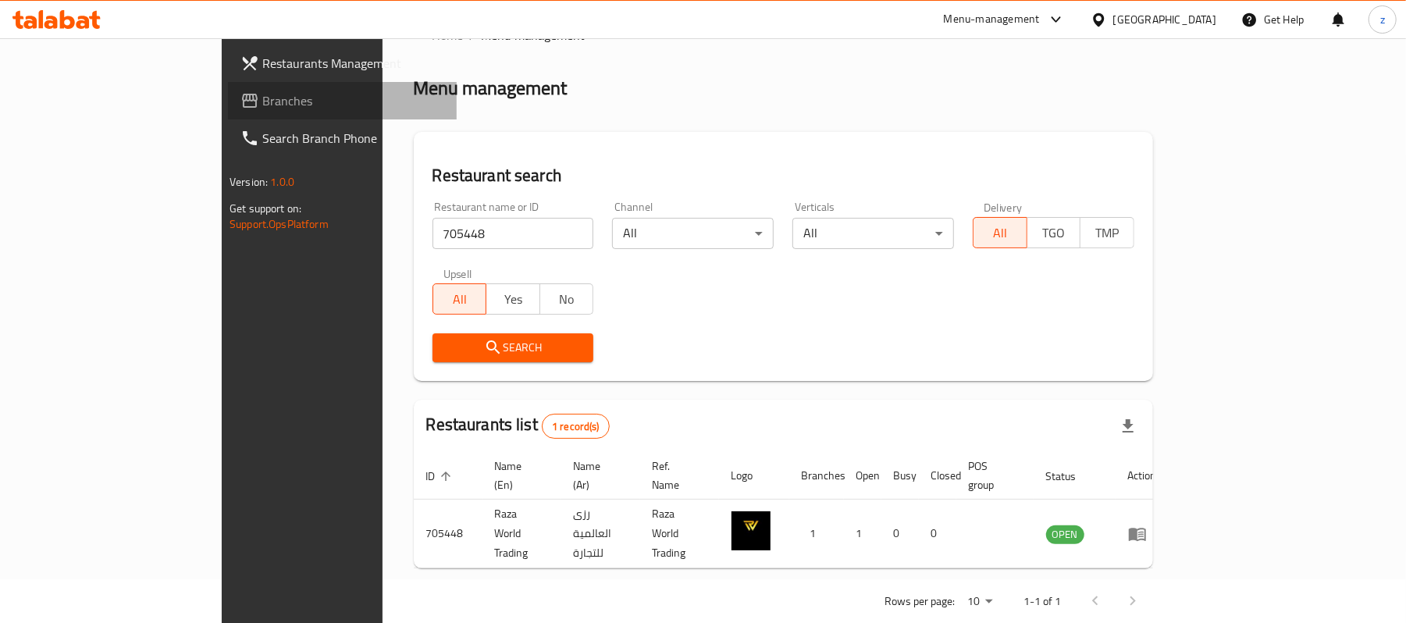
click at [262, 101] on span "Branches" at bounding box center [353, 100] width 182 height 19
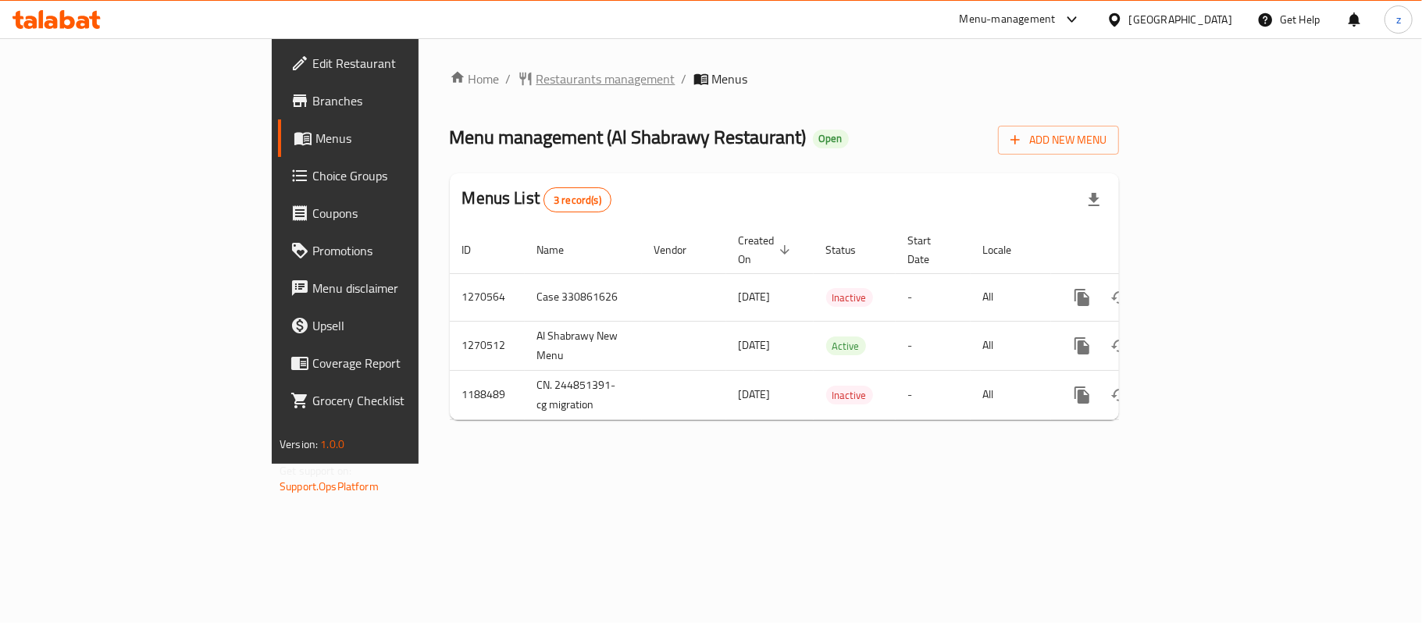
click at [536, 75] on span "Restaurants management" at bounding box center [605, 78] width 139 height 19
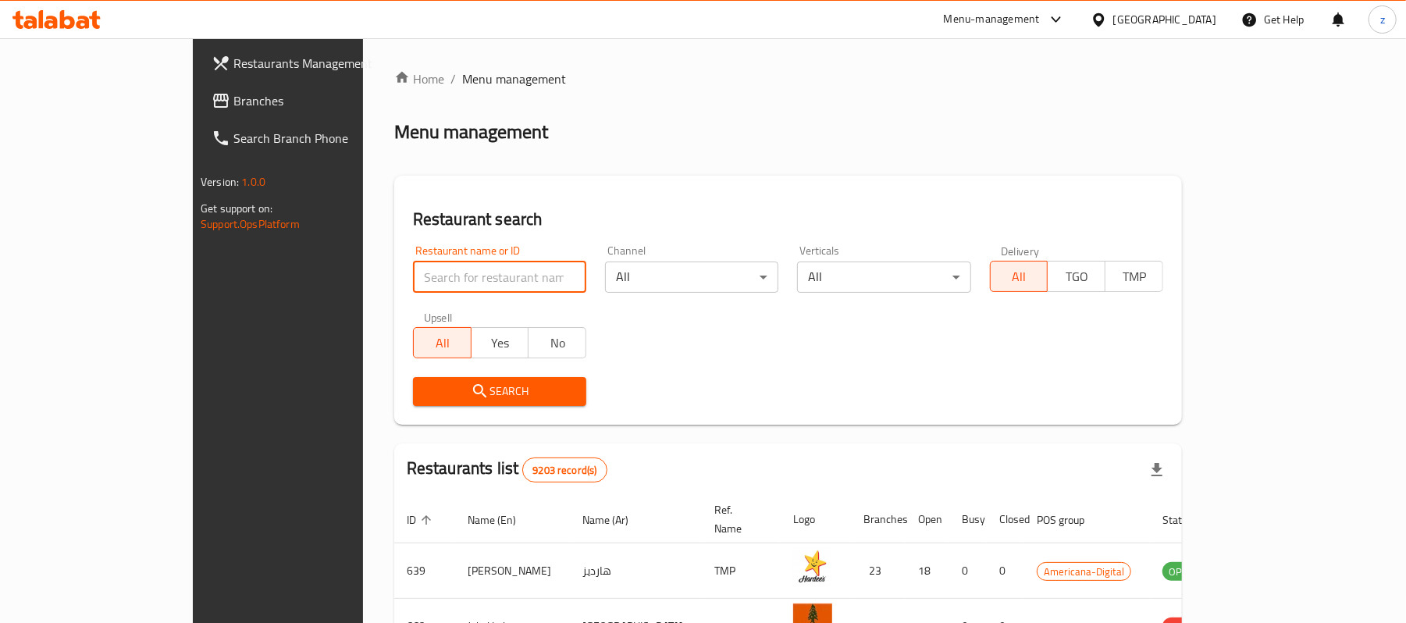
click at [413, 278] on input "search" at bounding box center [499, 277] width 173 height 31
paste input "601004"
type input "601004"
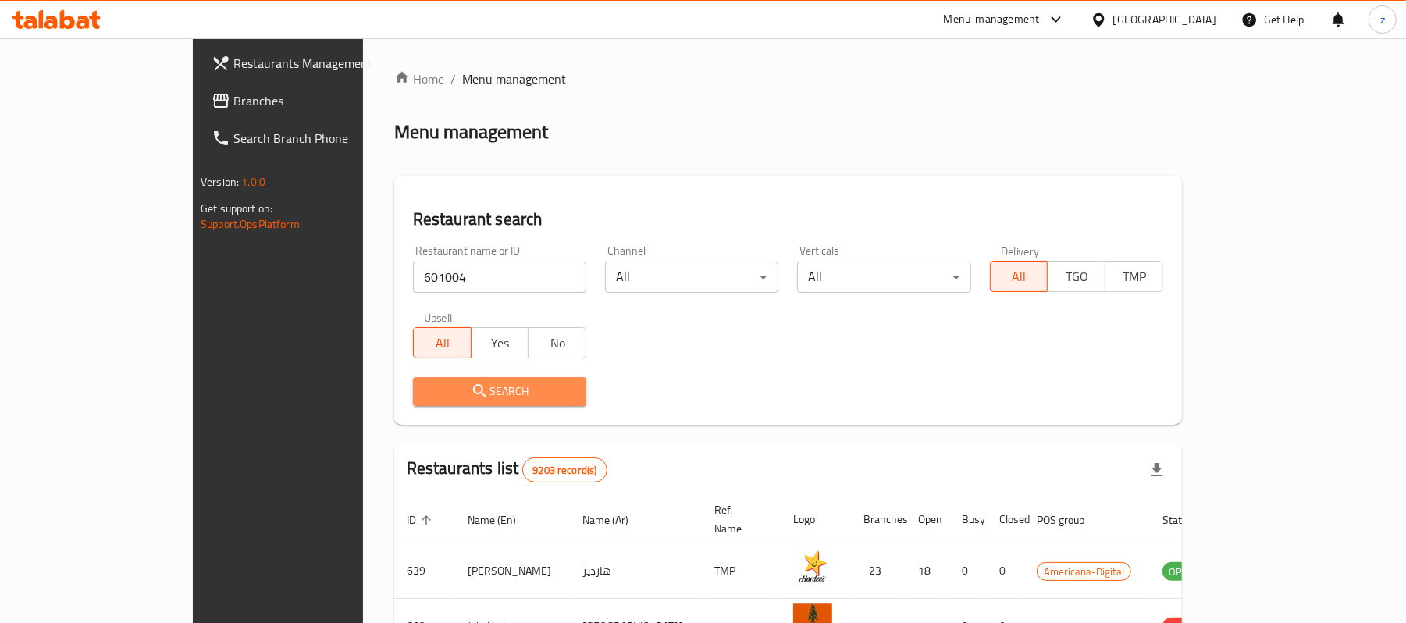
click at [473, 395] on icon "submit" at bounding box center [479, 390] width 13 height 13
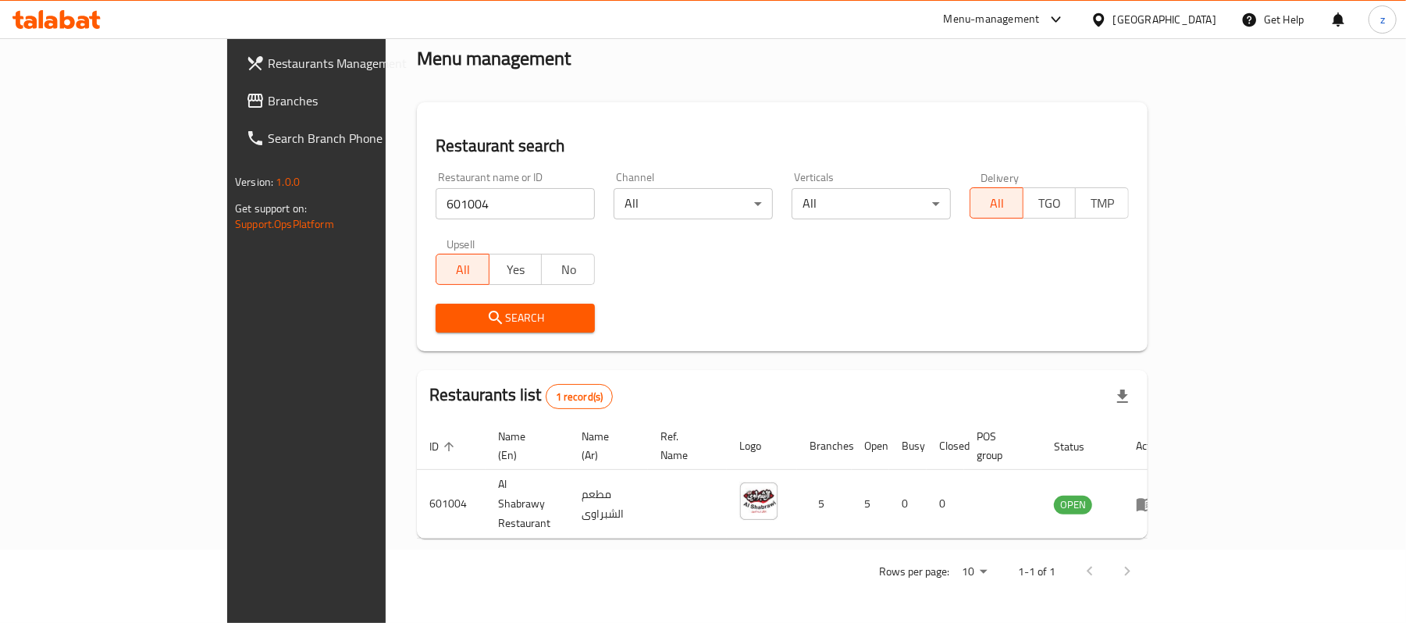
scroll to position [44, 0]
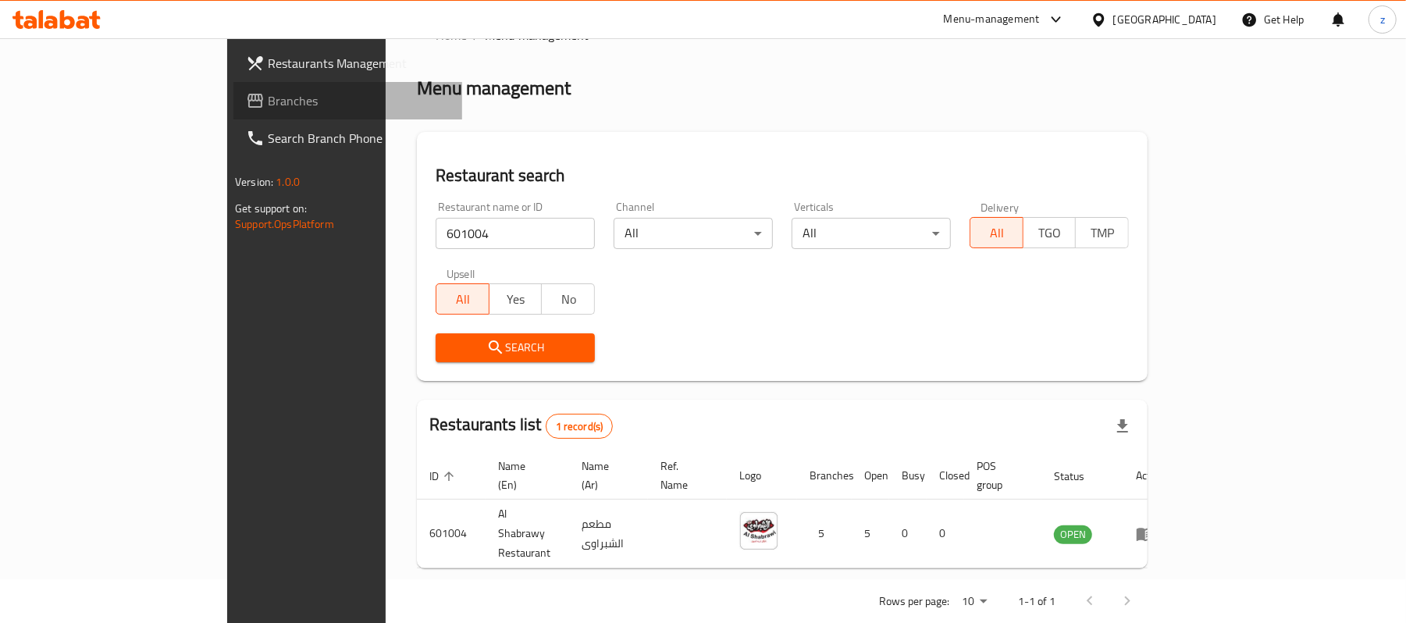
click at [233, 114] on link "Branches" at bounding box center [347, 100] width 229 height 37
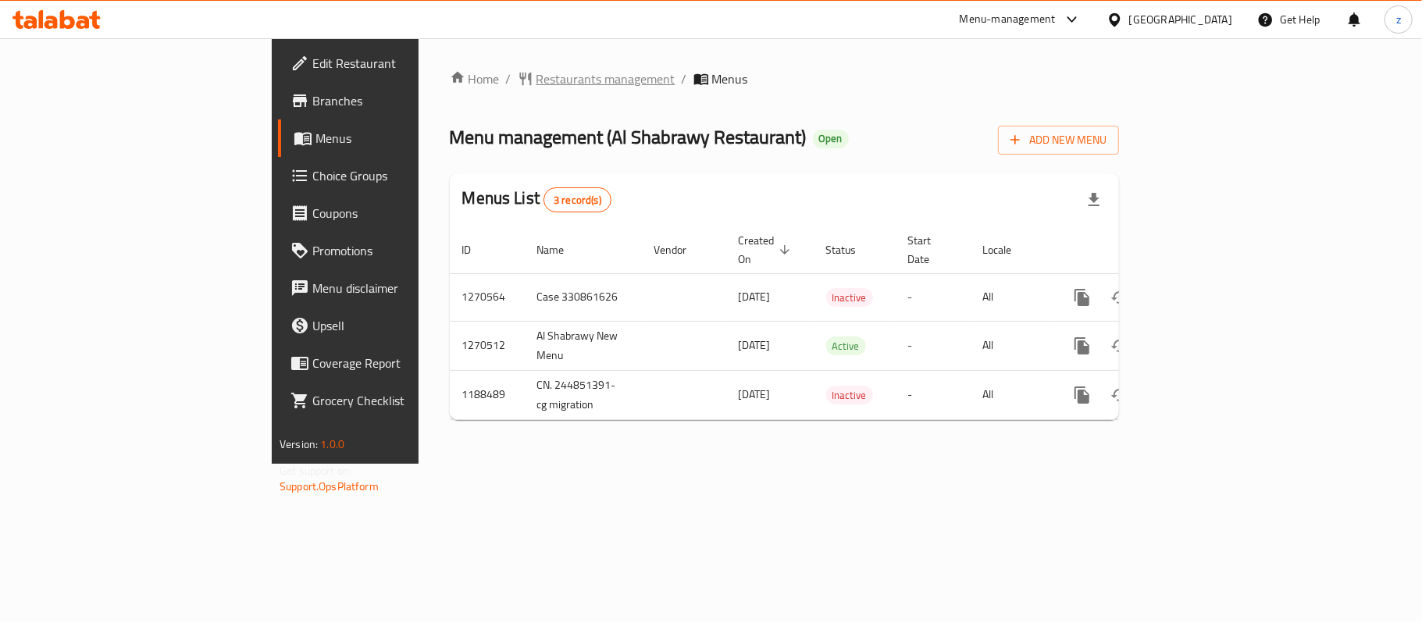
click at [536, 82] on span "Restaurants management" at bounding box center [605, 78] width 139 height 19
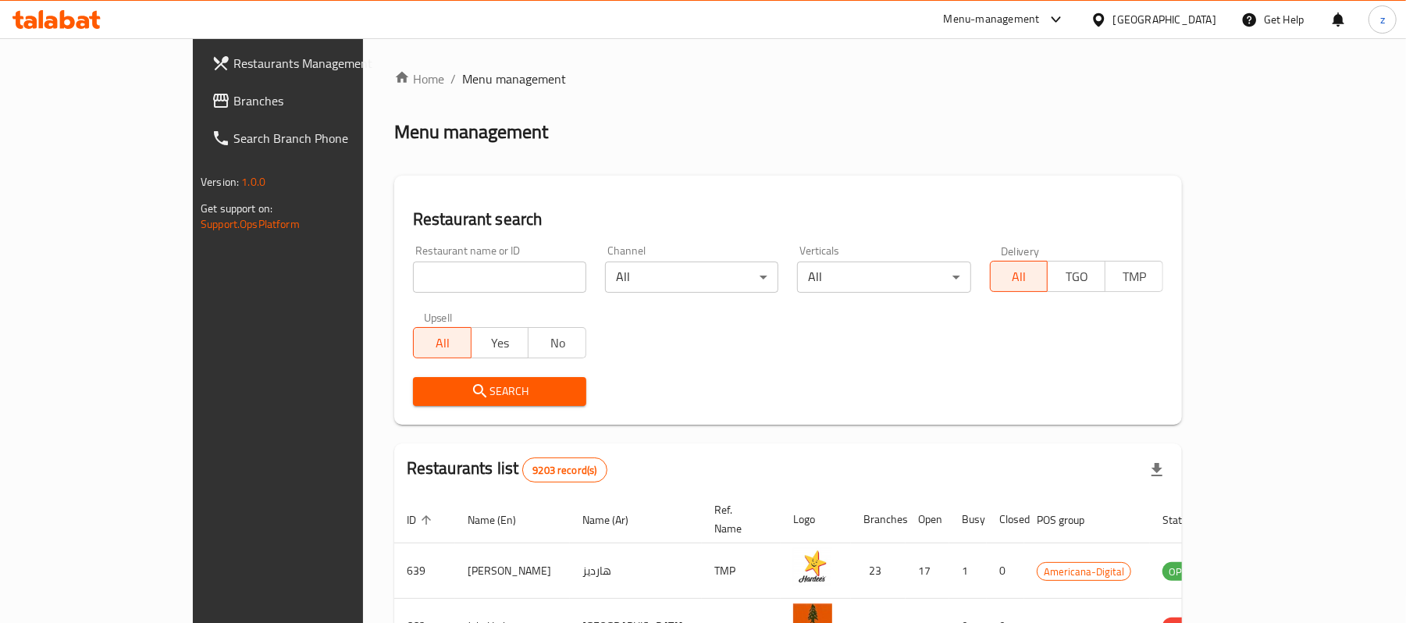
click at [423, 275] on input "search" at bounding box center [499, 277] width 173 height 31
paste input "601004"
type input "601004"
click at [425, 394] on span "Search" at bounding box center [499, 392] width 148 height 20
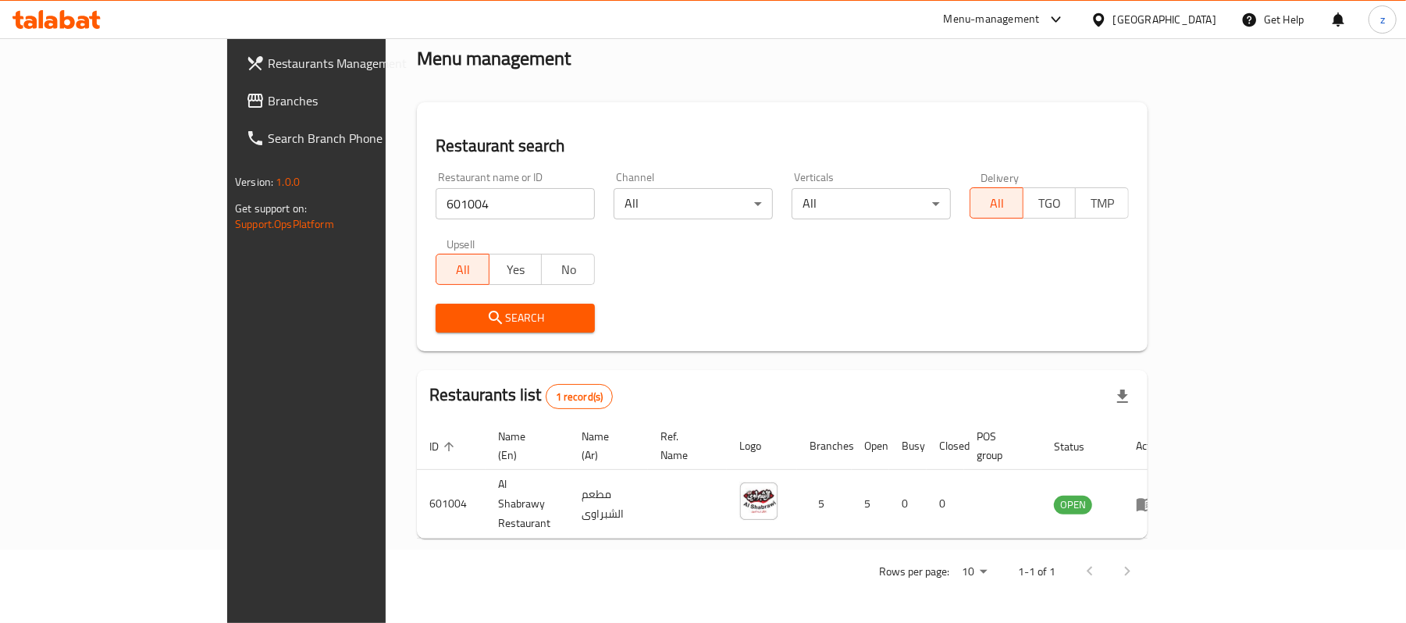
scroll to position [44, 0]
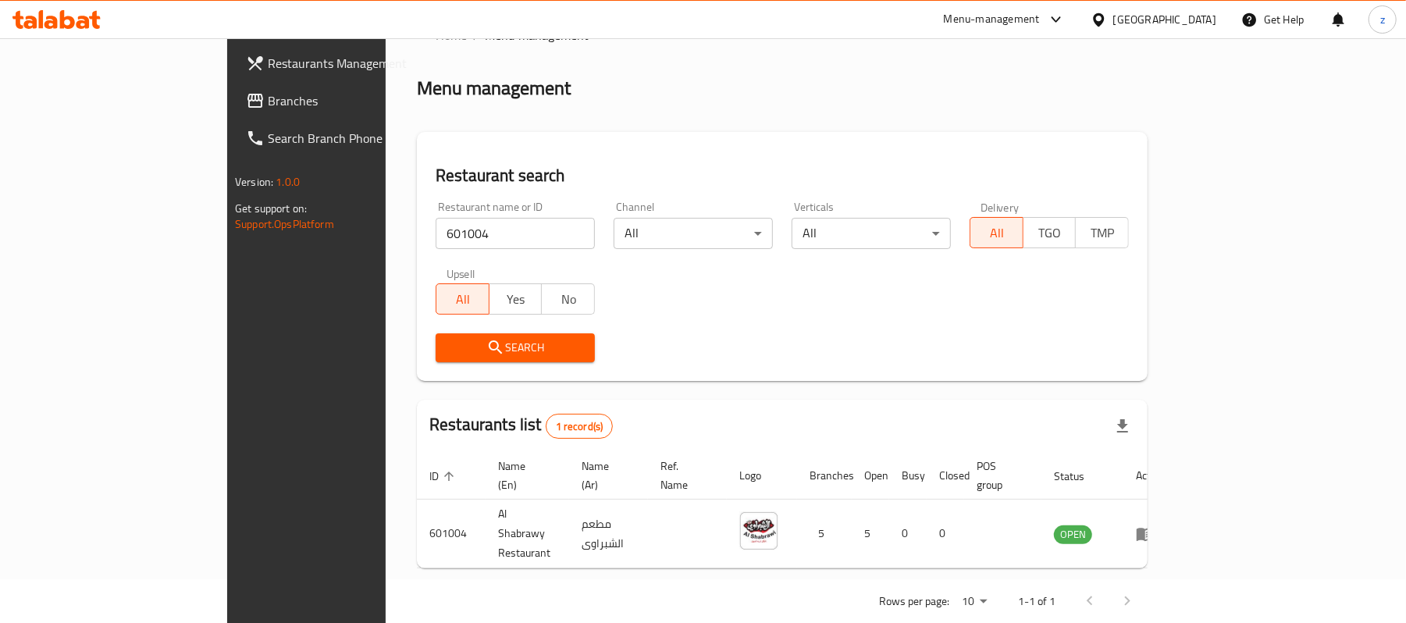
click at [268, 103] on span "Branches" at bounding box center [359, 100] width 182 height 19
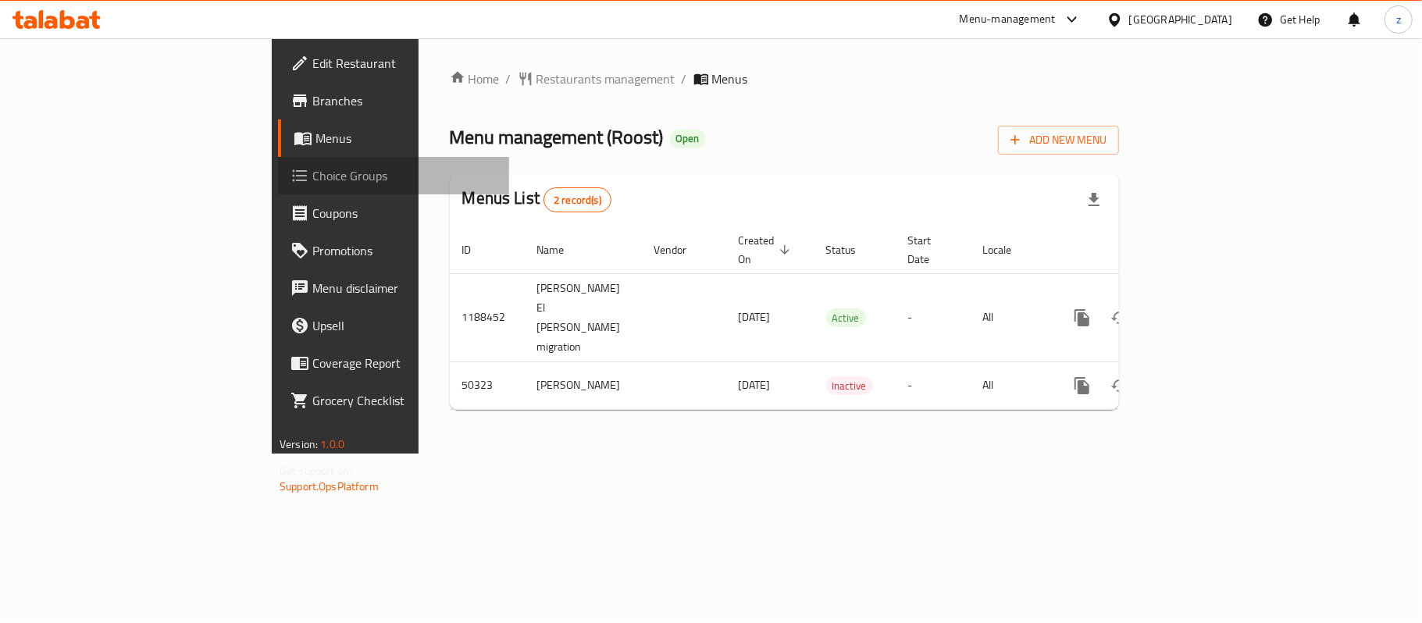
click at [312, 169] on span "Choice Groups" at bounding box center [404, 175] width 184 height 19
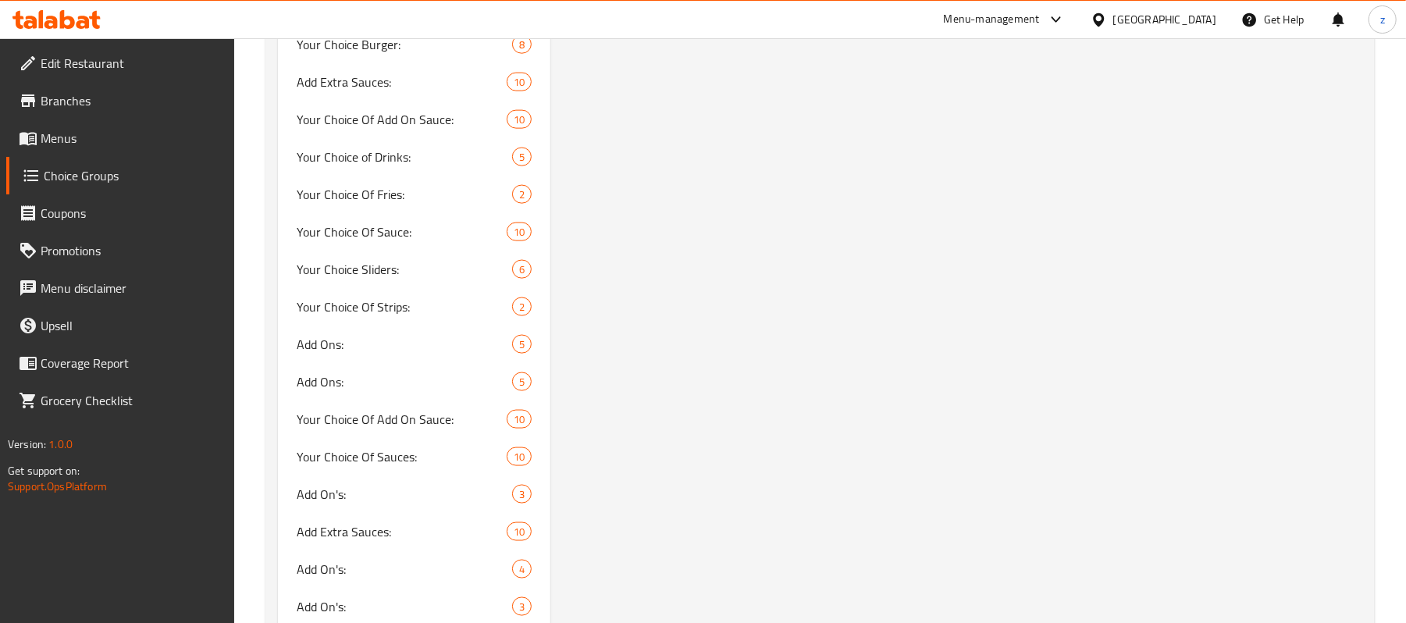
scroll to position [1481, 0]
drag, startPoint x: 724, startPoint y: 276, endPoint x: 546, endPoint y: 36, distance: 299.2
click at [724, 275] on div "Your Choice Of: (ID: 142964) Your Choice Of: ​ إختيارك من: ​ Min: 0 ​ Max: 1 ​ …" at bounding box center [959, 2] width 818 height 2614
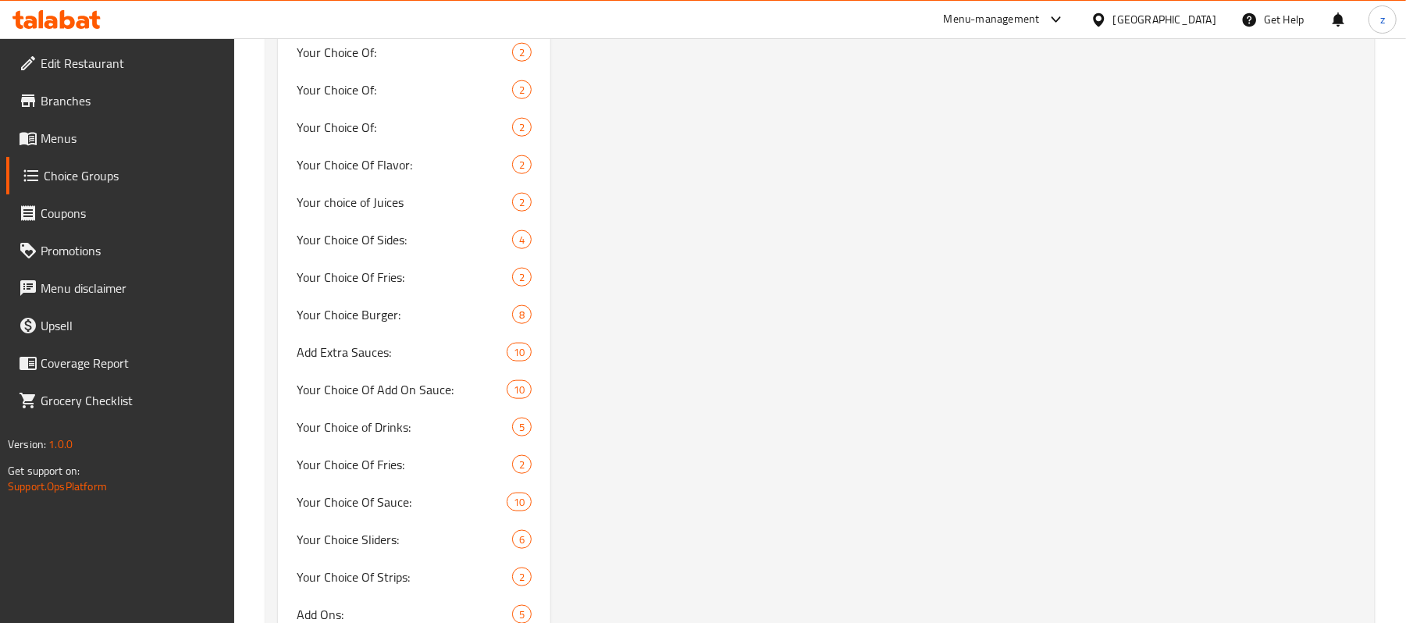
scroll to position [1169, 0]
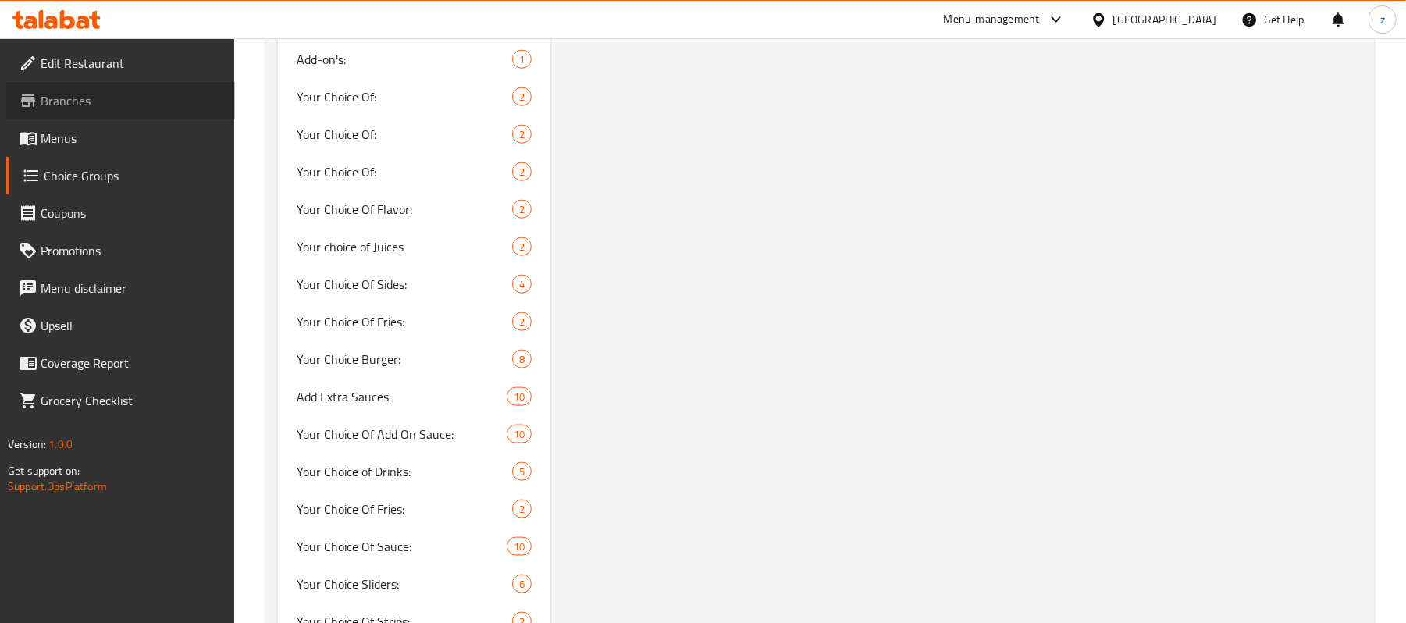
click at [89, 94] on span "Branches" at bounding box center [132, 100] width 182 height 19
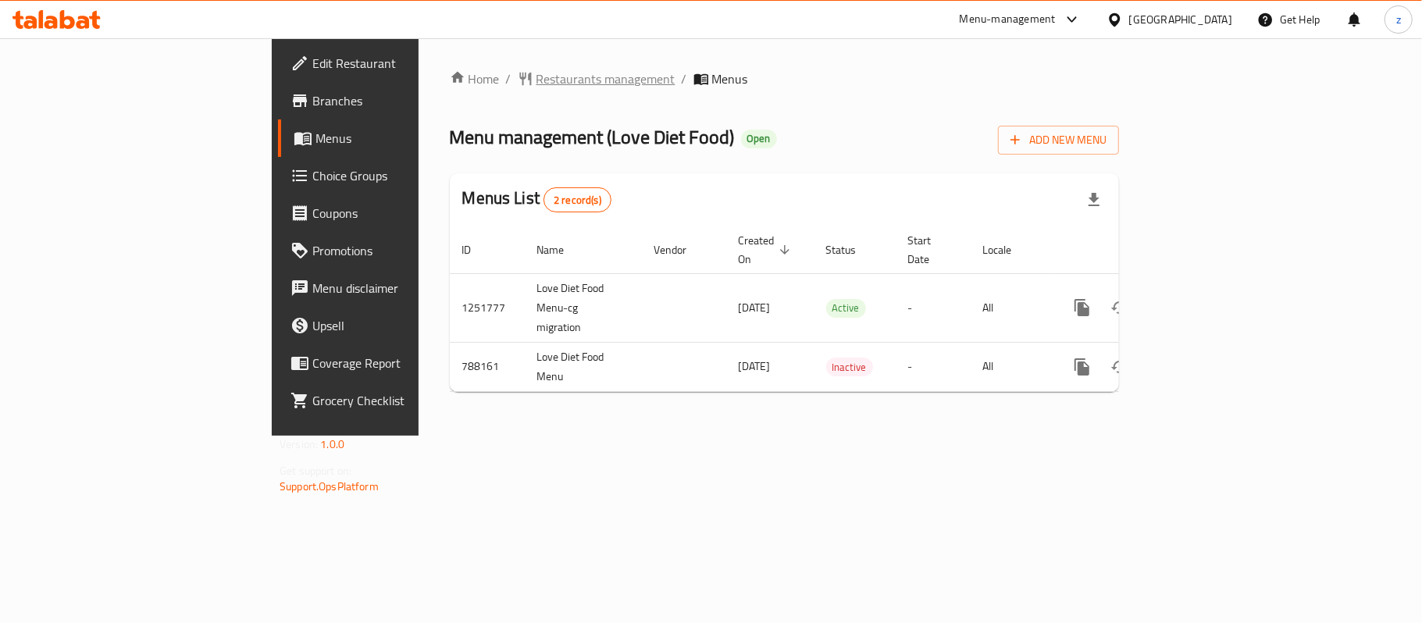
click at [536, 83] on span "Restaurants management" at bounding box center [605, 78] width 139 height 19
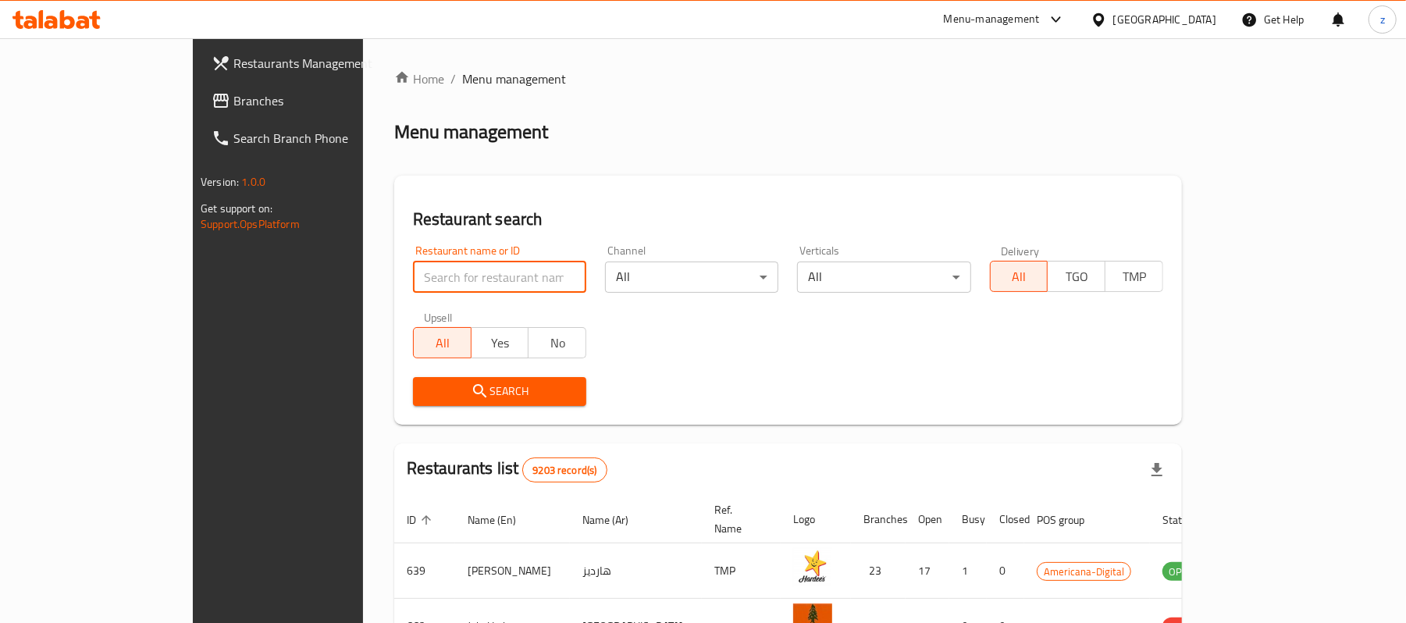
click at [413, 272] on input "search" at bounding box center [499, 277] width 173 height 31
paste input "653163"
type input "653163"
click at [425, 386] on span "Search" at bounding box center [499, 392] width 148 height 20
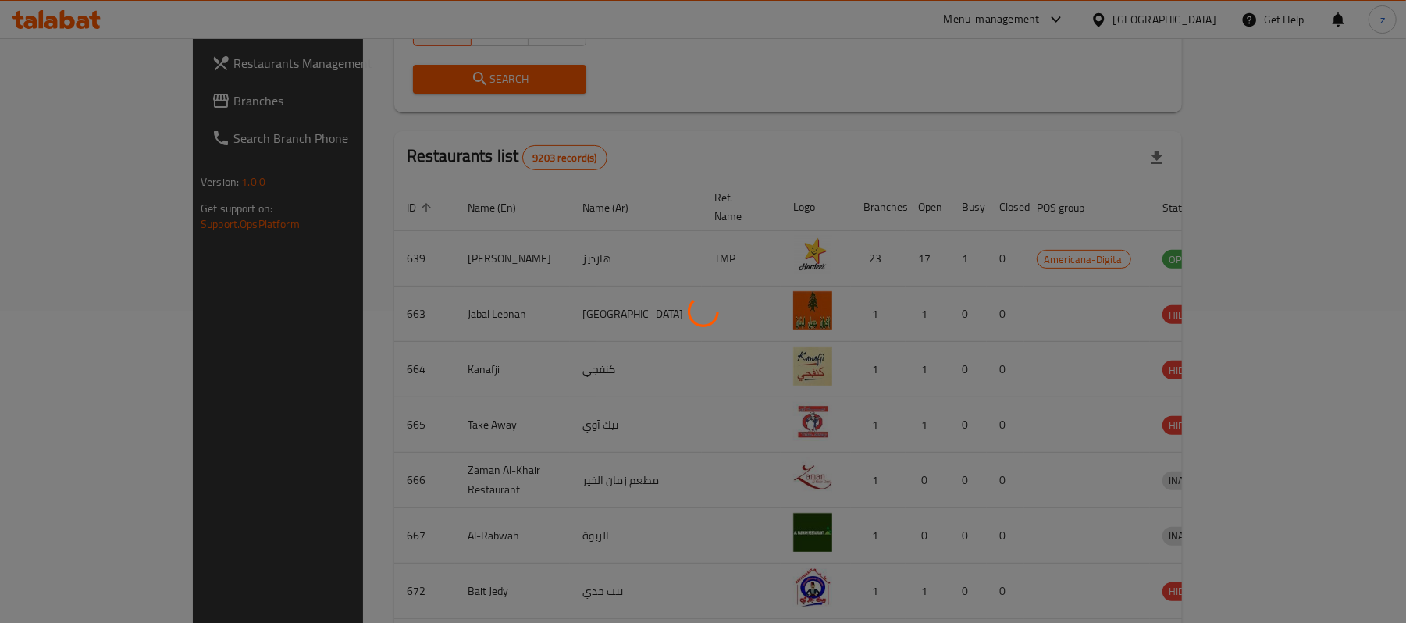
scroll to position [44, 0]
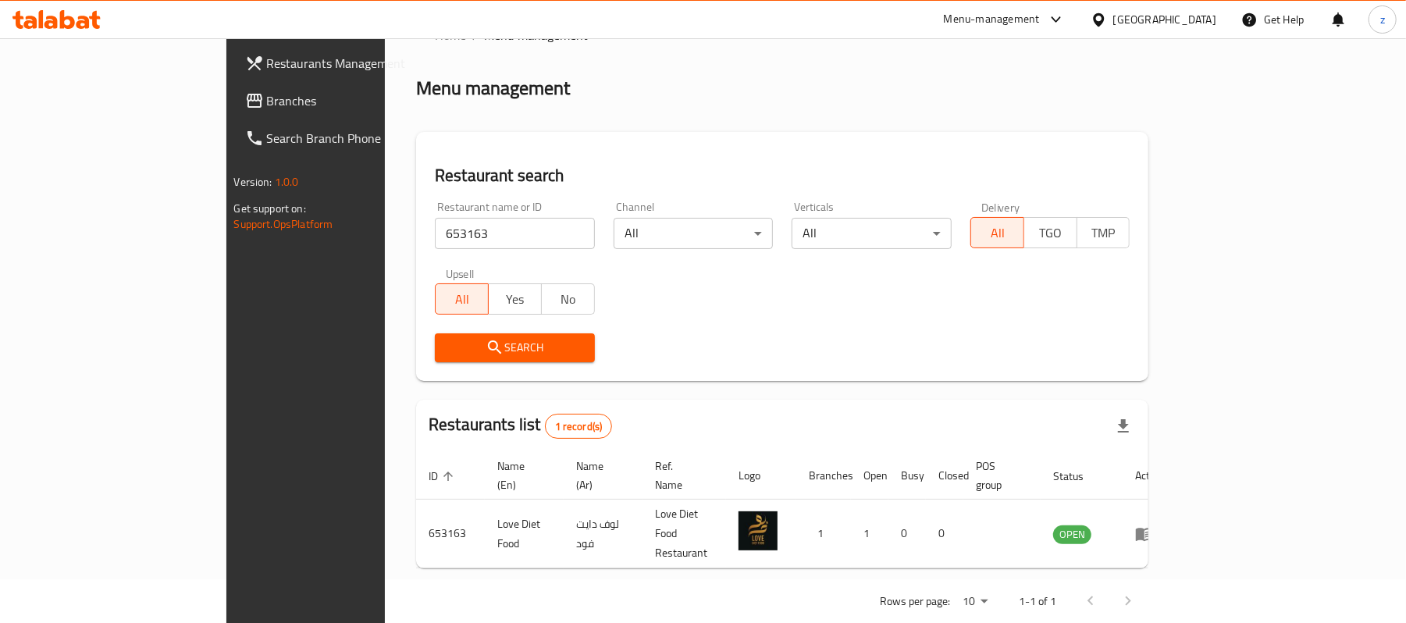
click at [267, 98] on span "Branches" at bounding box center [358, 100] width 182 height 19
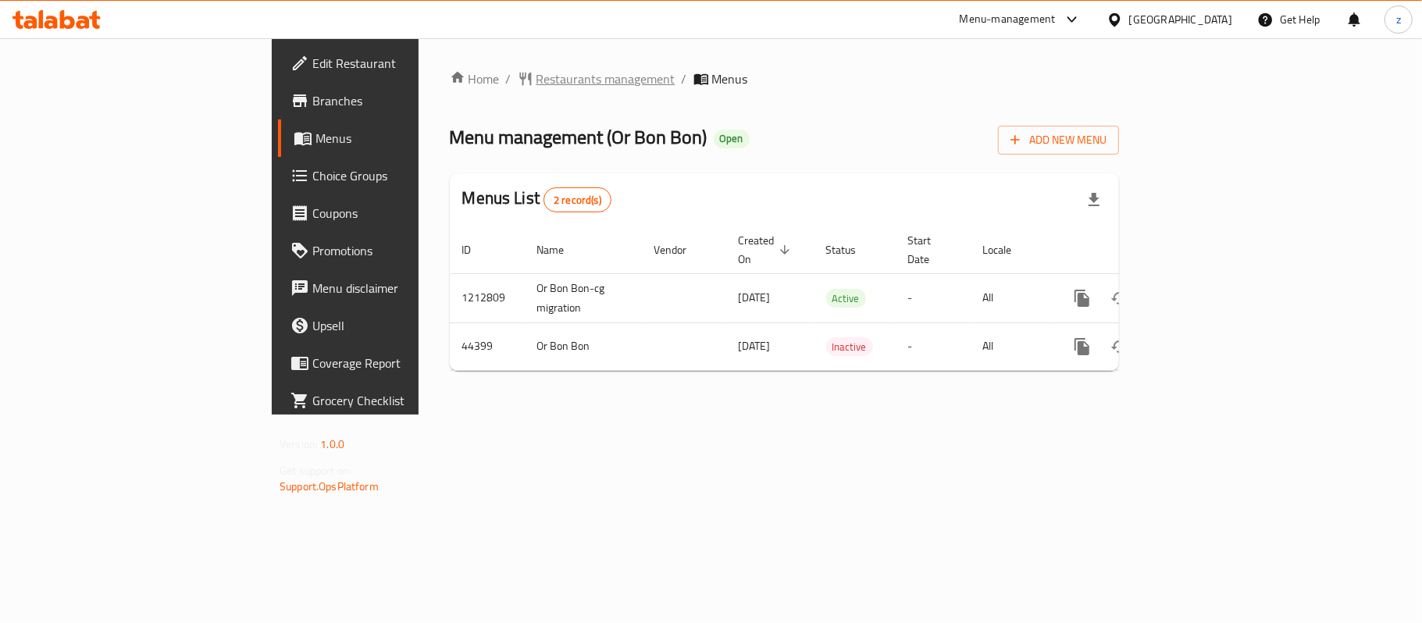
click at [536, 86] on span "Restaurants management" at bounding box center [605, 78] width 139 height 19
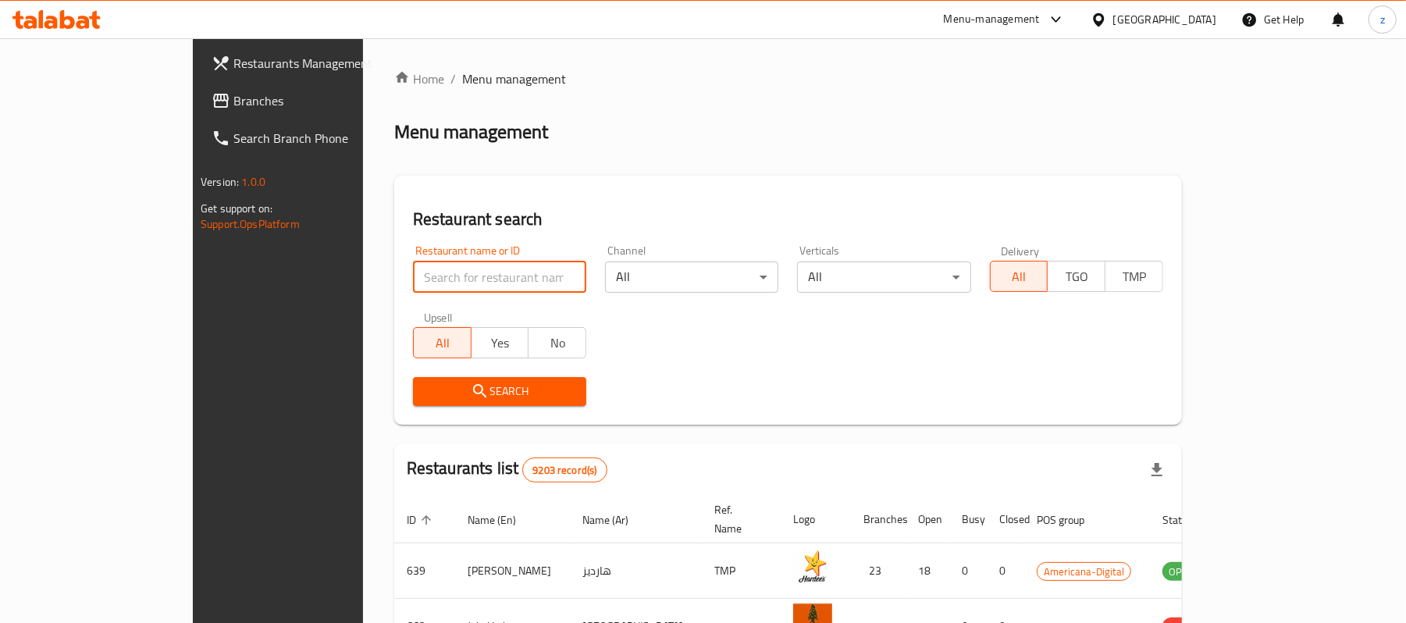
click at [413, 272] on input "search" at bounding box center [499, 277] width 173 height 31
paste input "22778"
type input "22778"
click at [435, 384] on span "Search" at bounding box center [499, 392] width 148 height 20
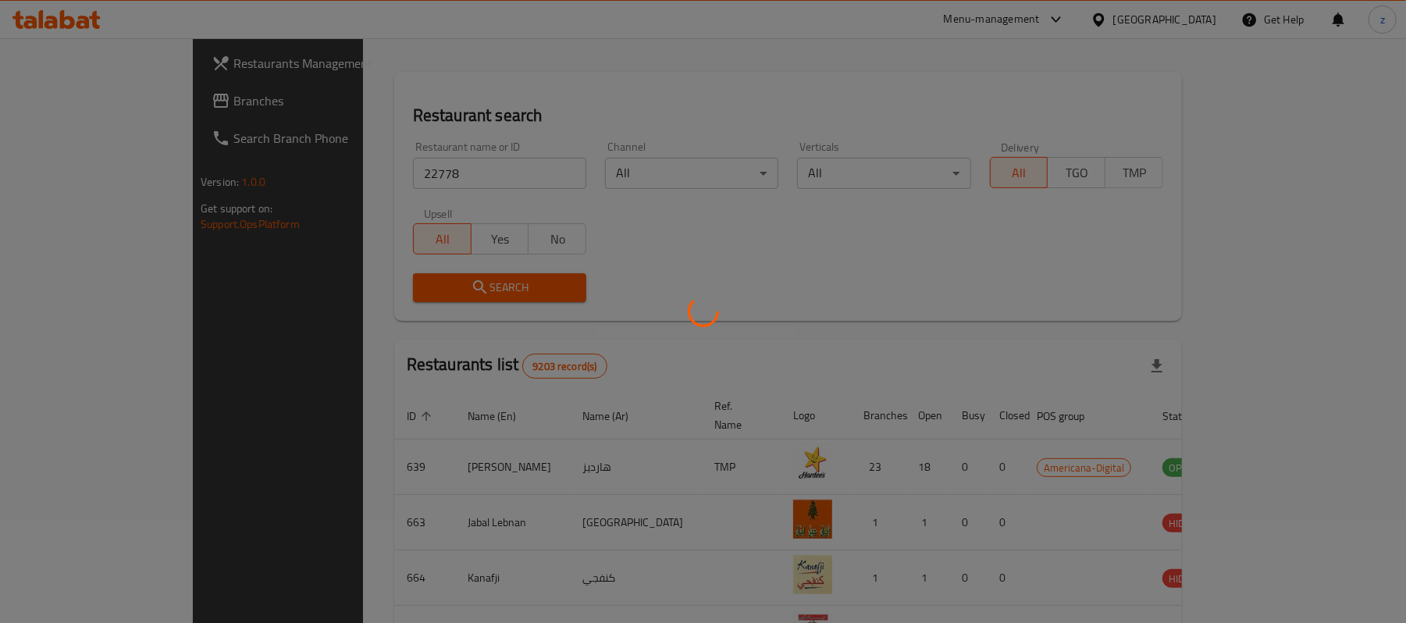
scroll to position [44, 0]
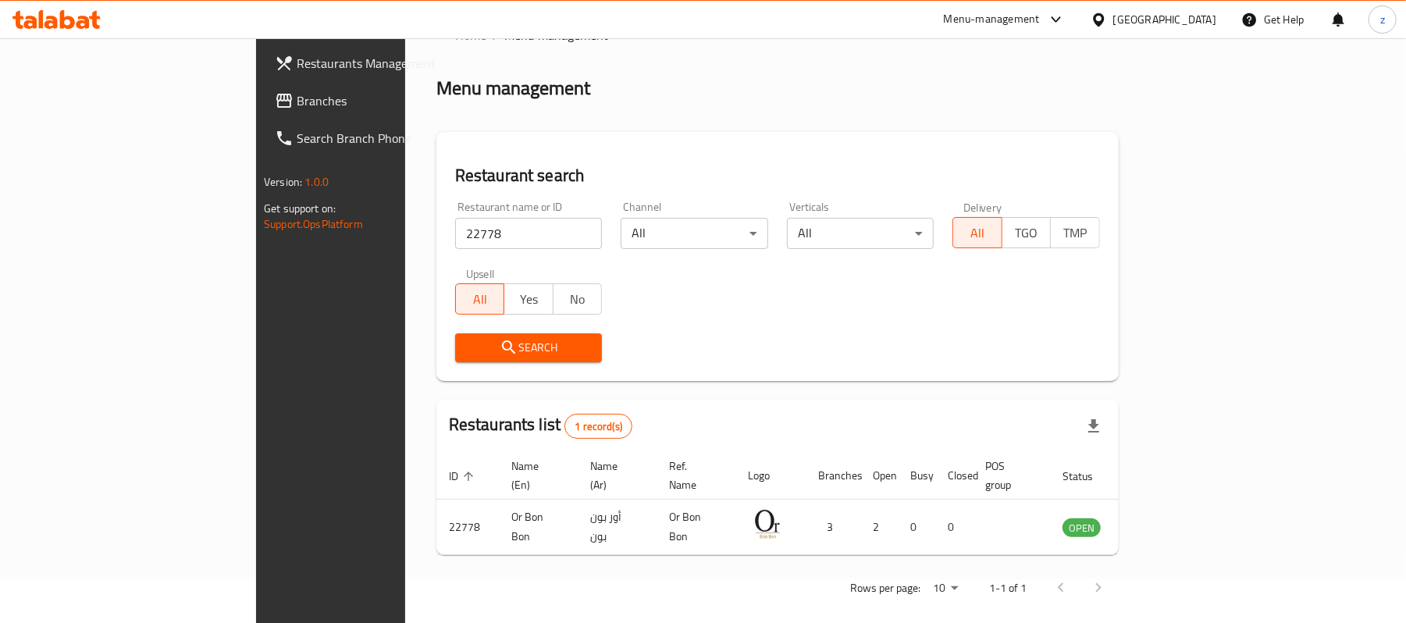
click at [297, 91] on span "Branches" at bounding box center [388, 100] width 182 height 19
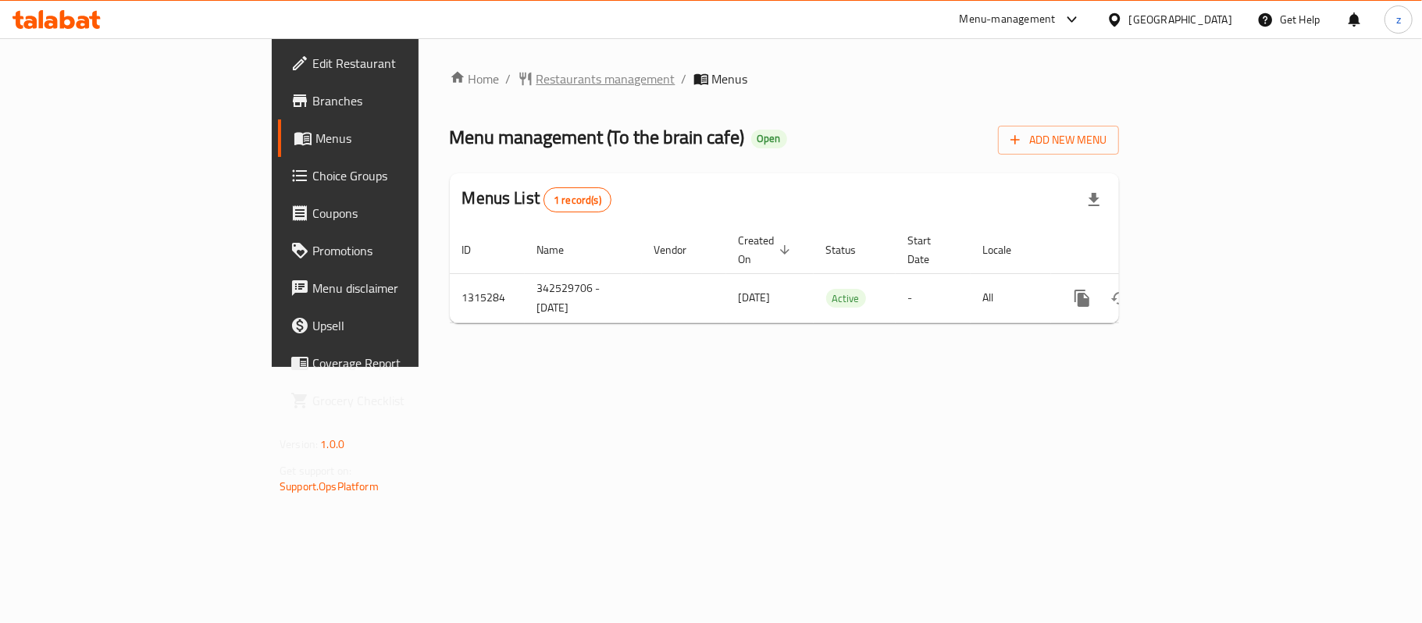
click at [536, 84] on span "Restaurants management" at bounding box center [605, 78] width 139 height 19
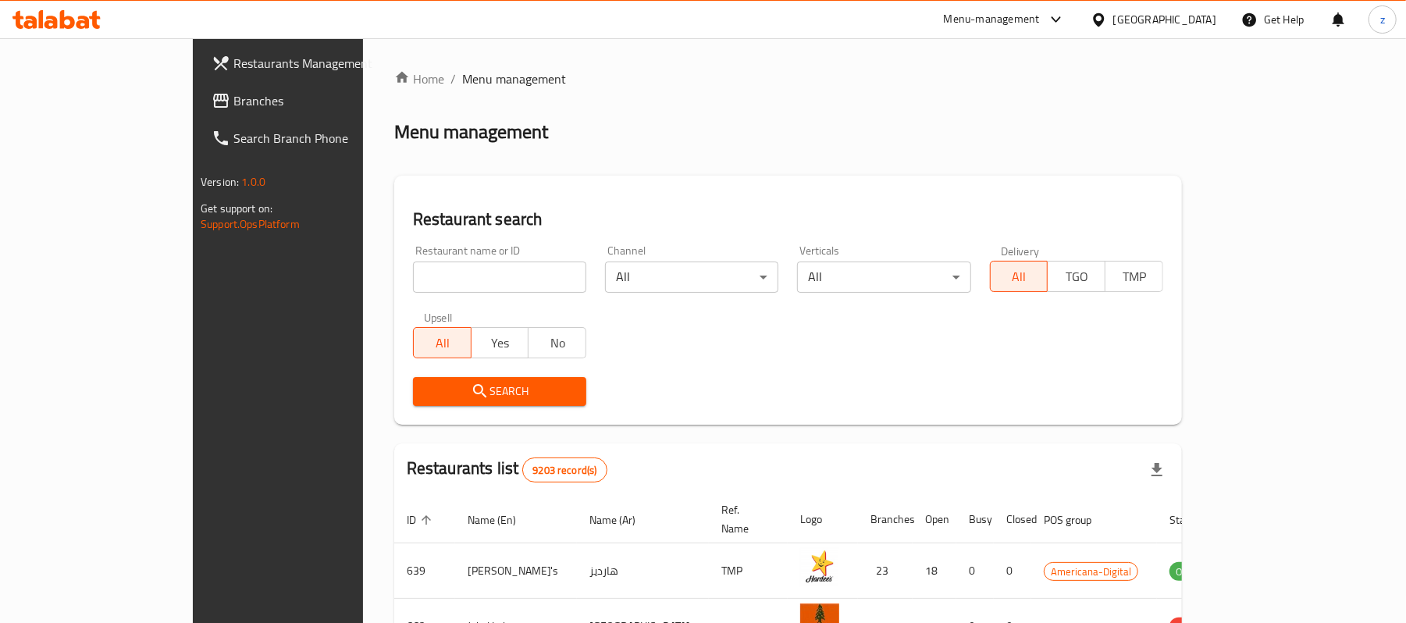
click at [413, 279] on input "search" at bounding box center [499, 277] width 173 height 31
paste input "707219"
type input "707219"
click at [425, 386] on span "Search" at bounding box center [499, 392] width 148 height 20
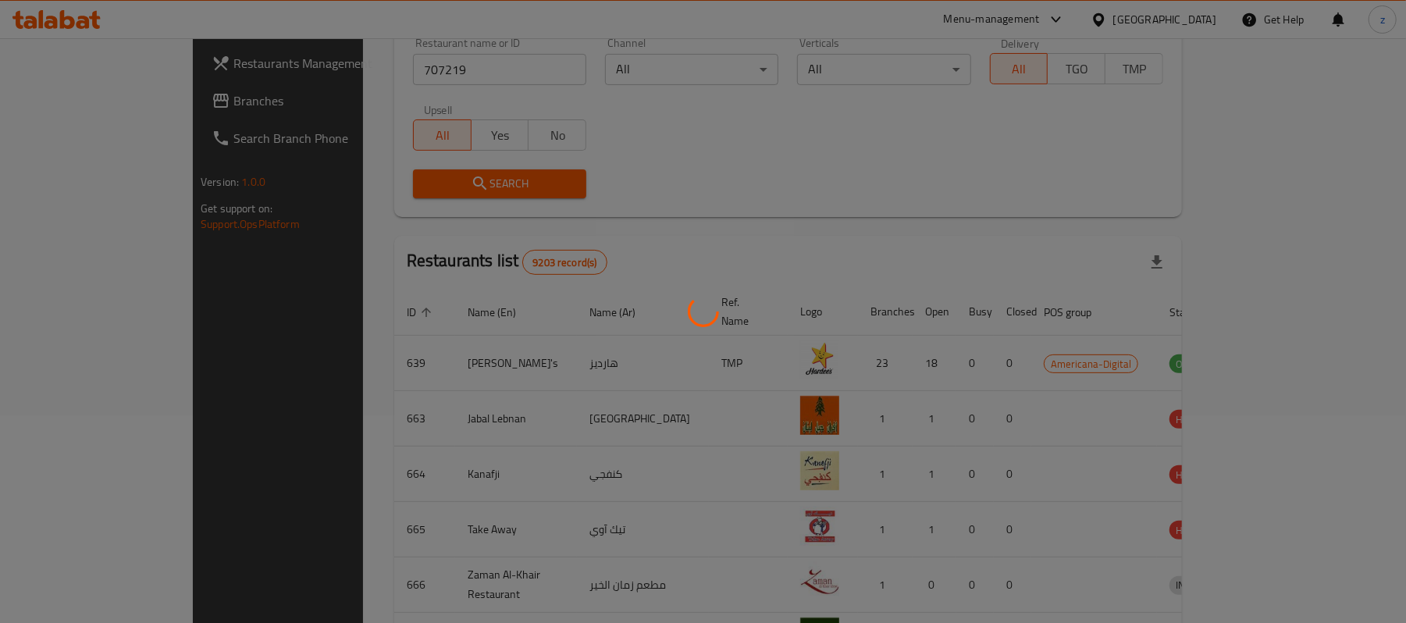
scroll to position [44, 0]
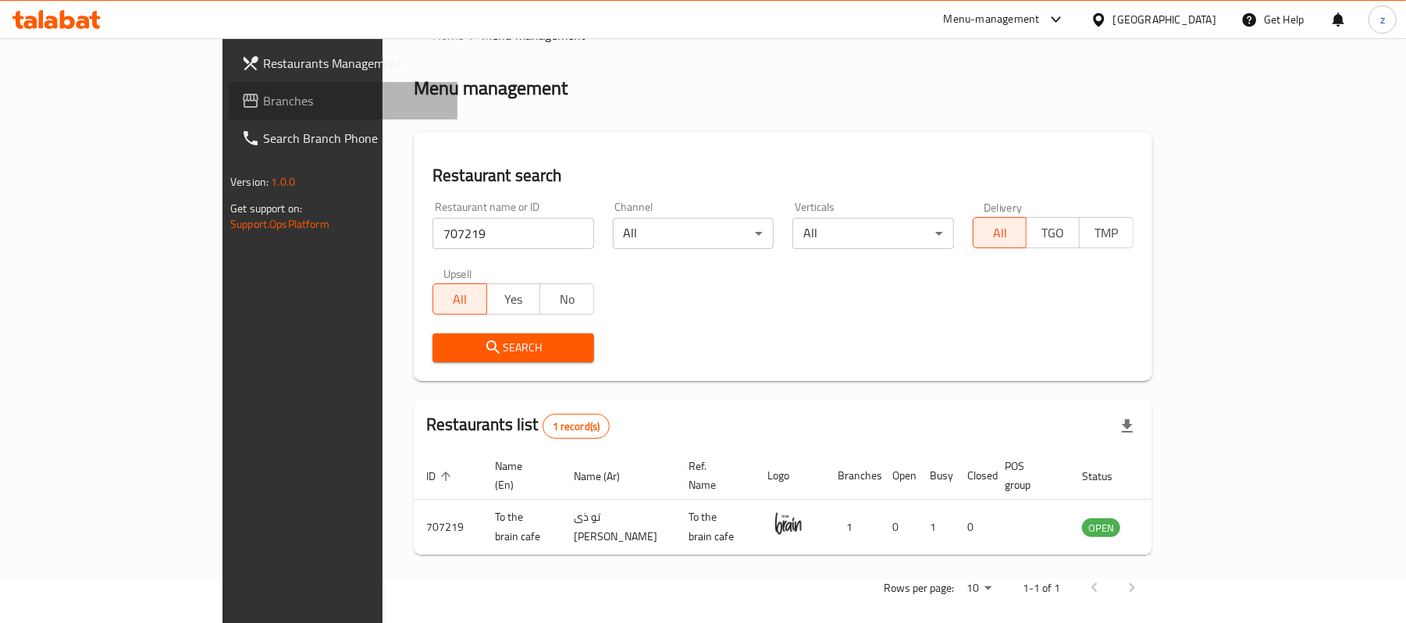
click at [263, 94] on span "Branches" at bounding box center [354, 100] width 182 height 19
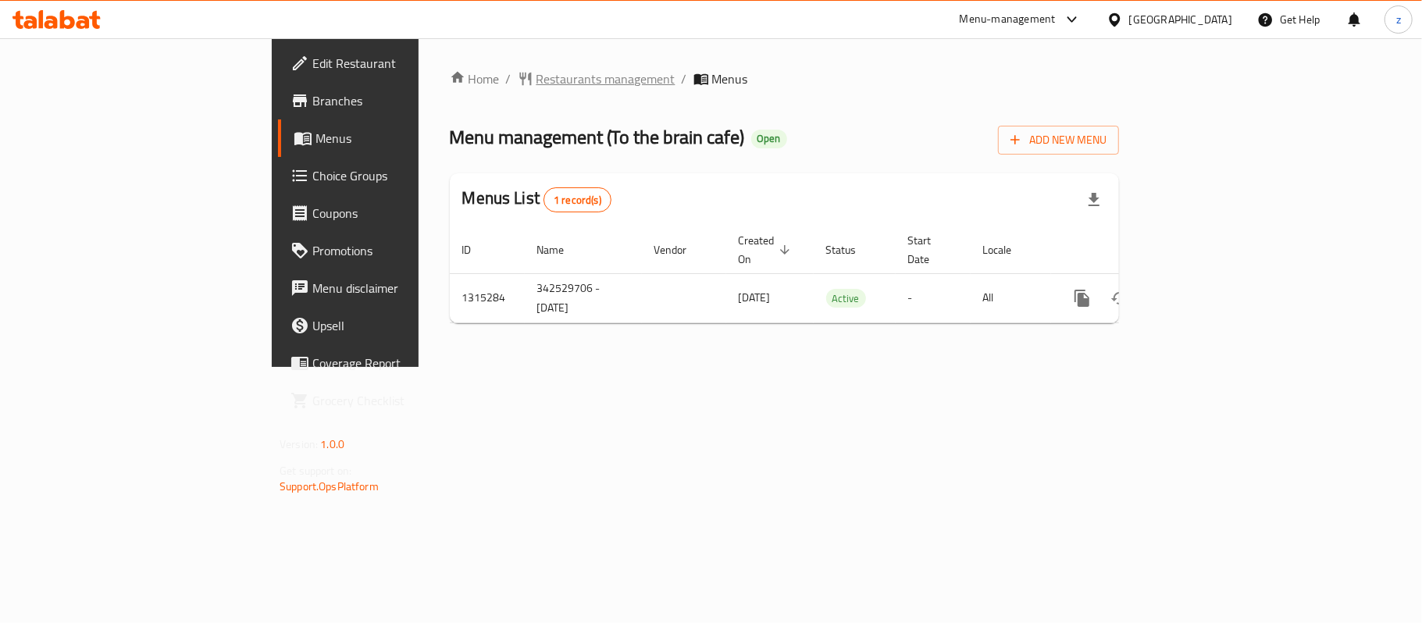
click at [536, 81] on span "Restaurants management" at bounding box center [605, 78] width 139 height 19
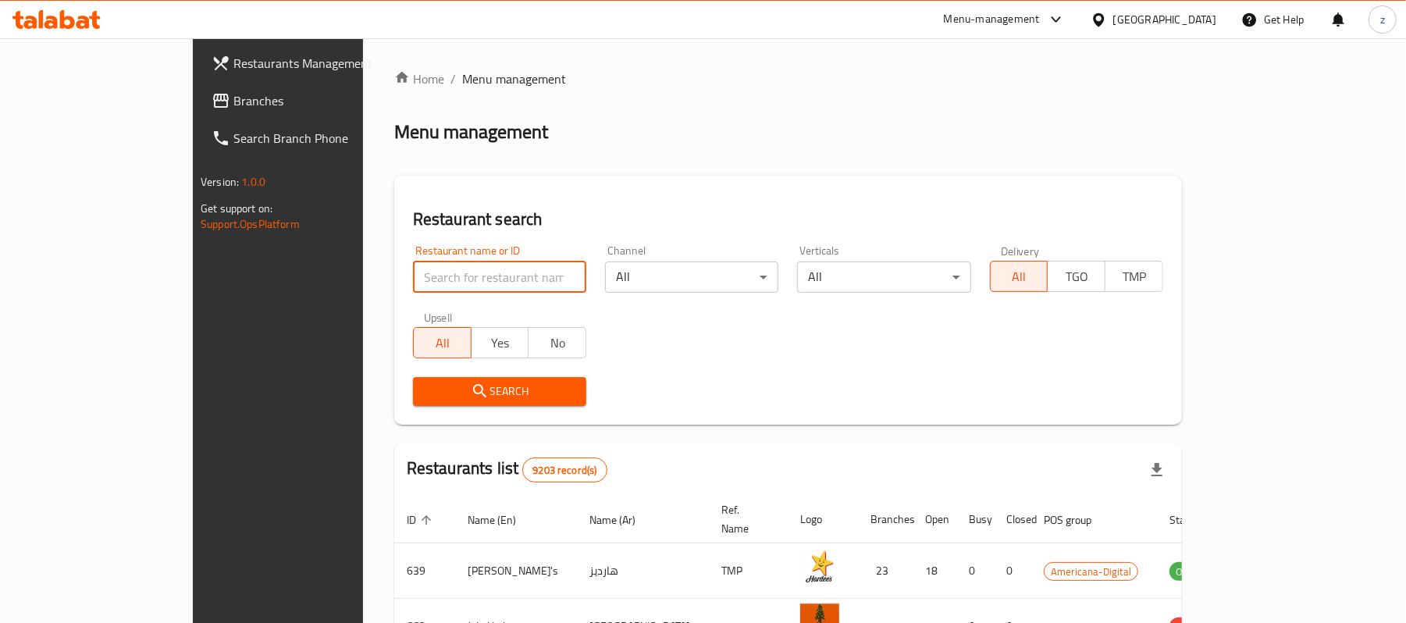
click at [413, 283] on input "search" at bounding box center [499, 277] width 173 height 31
paste input "707219"
type input "707219"
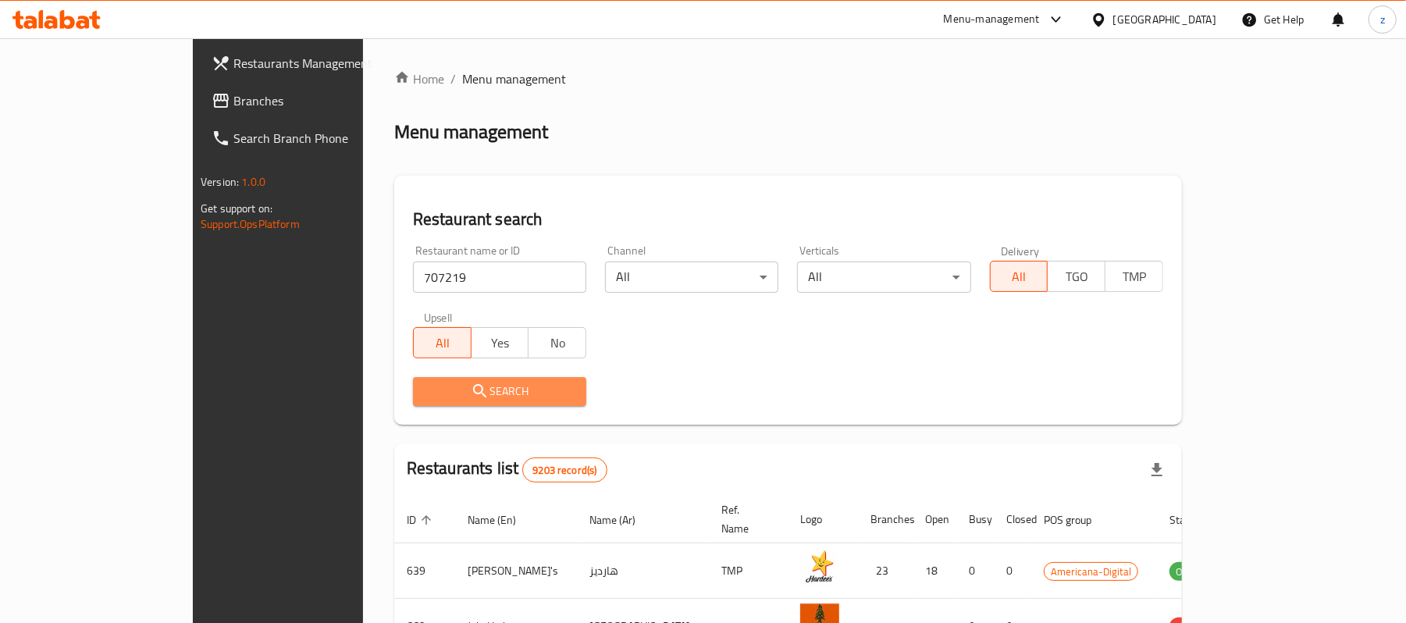
click at [425, 398] on span "Search" at bounding box center [499, 392] width 148 height 20
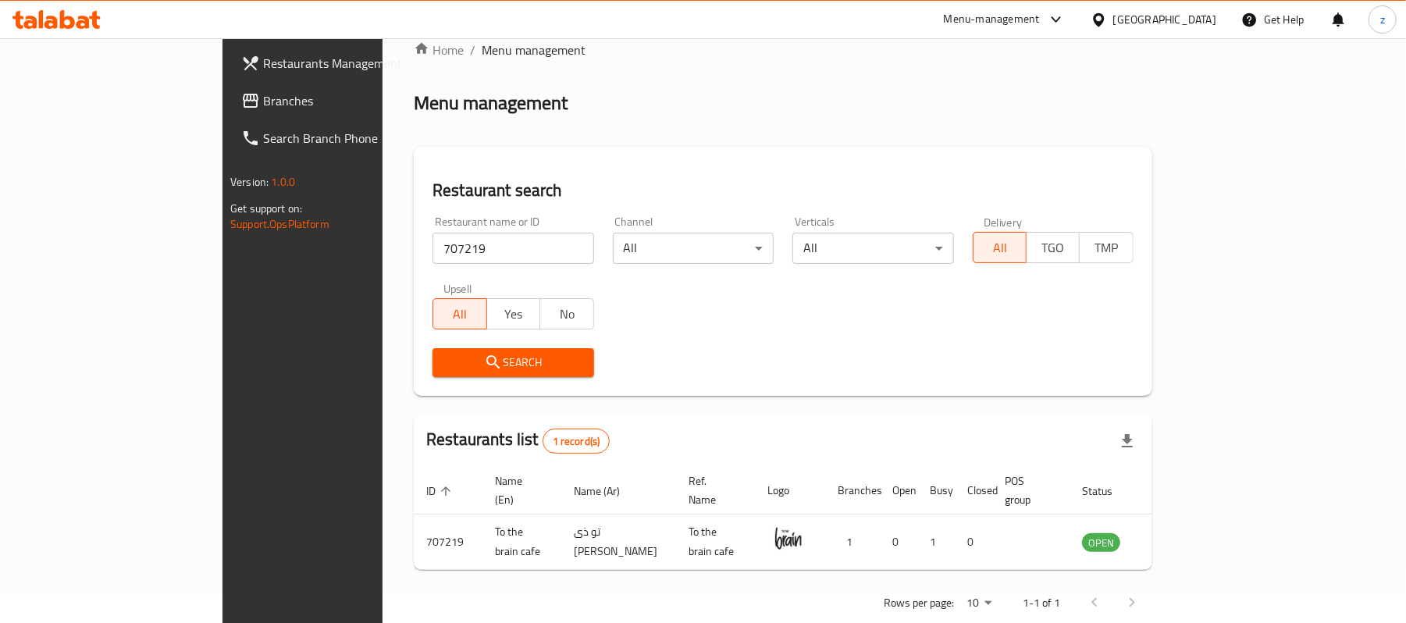
scroll to position [44, 0]
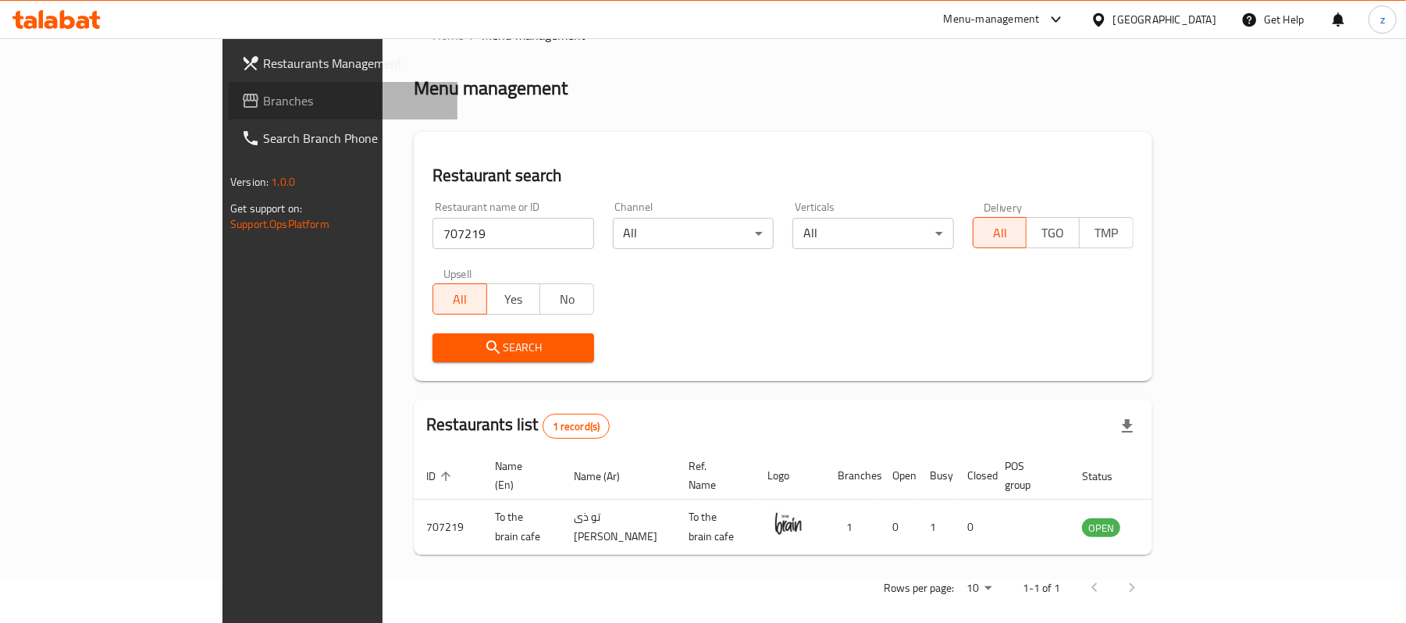
click at [263, 98] on span "Branches" at bounding box center [354, 100] width 182 height 19
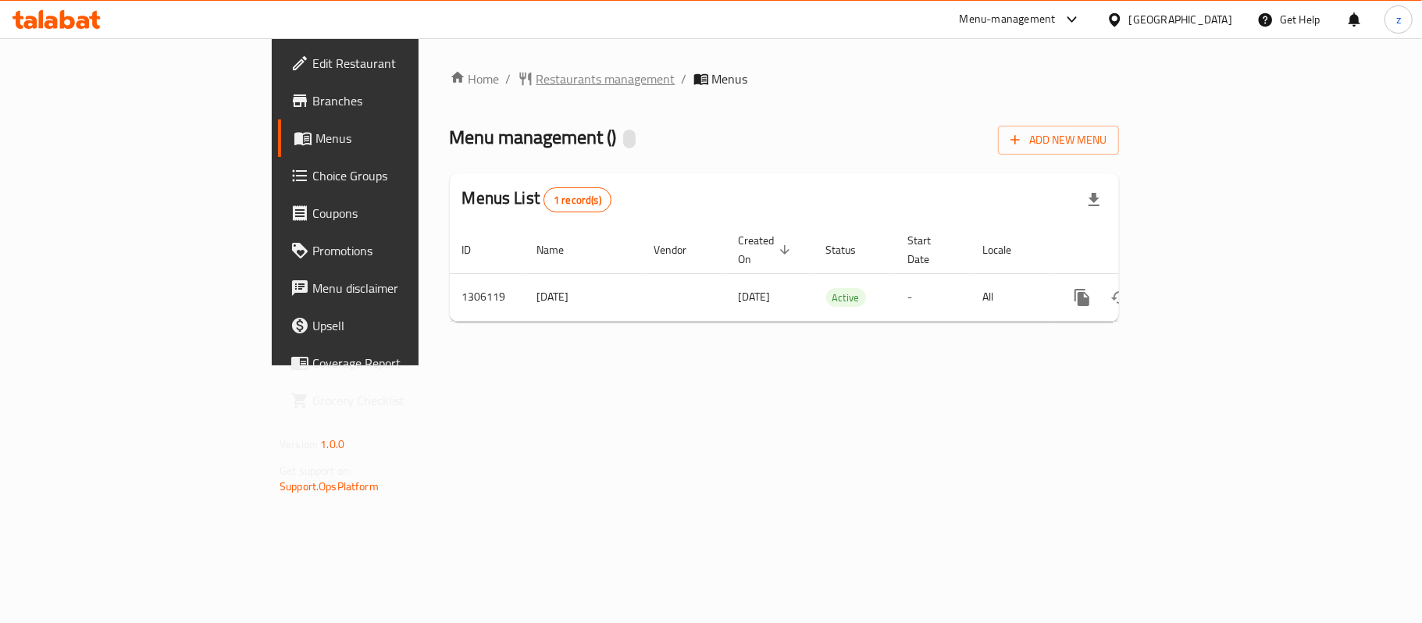
click at [536, 87] on span "Restaurants management" at bounding box center [605, 78] width 139 height 19
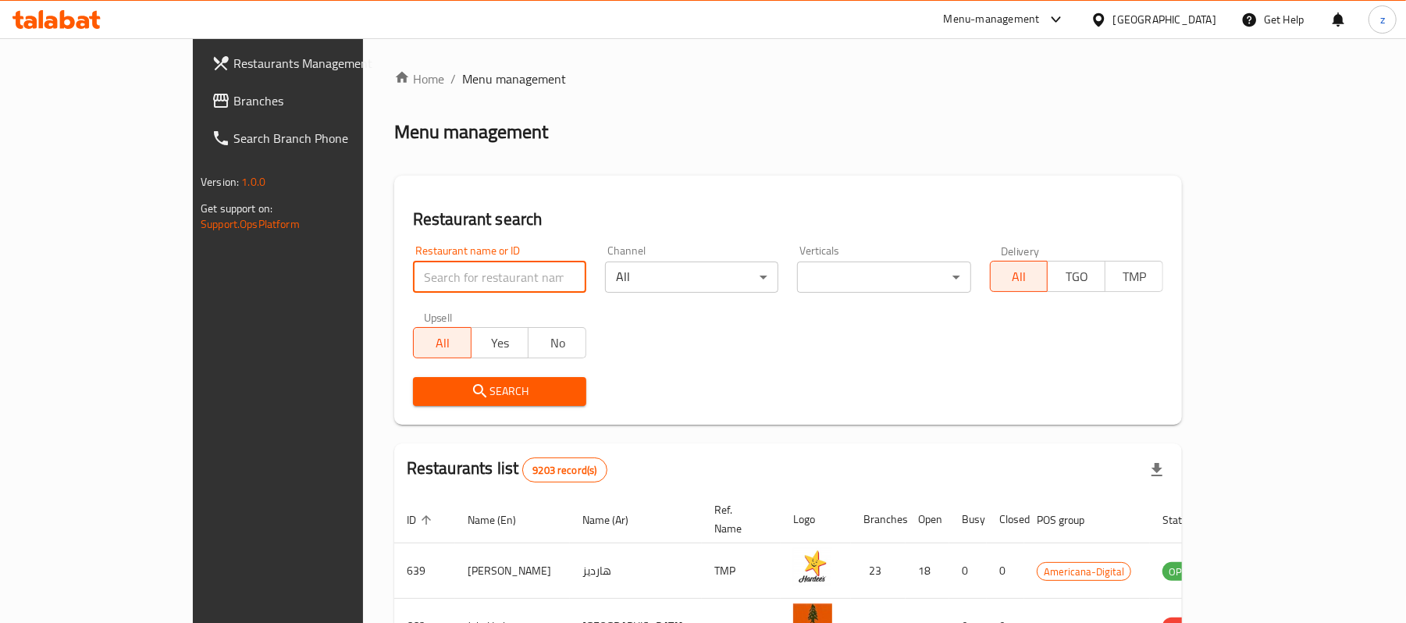
click at [413, 276] on input "search" at bounding box center [499, 277] width 173 height 31
paste input "703982"
type input "703982"
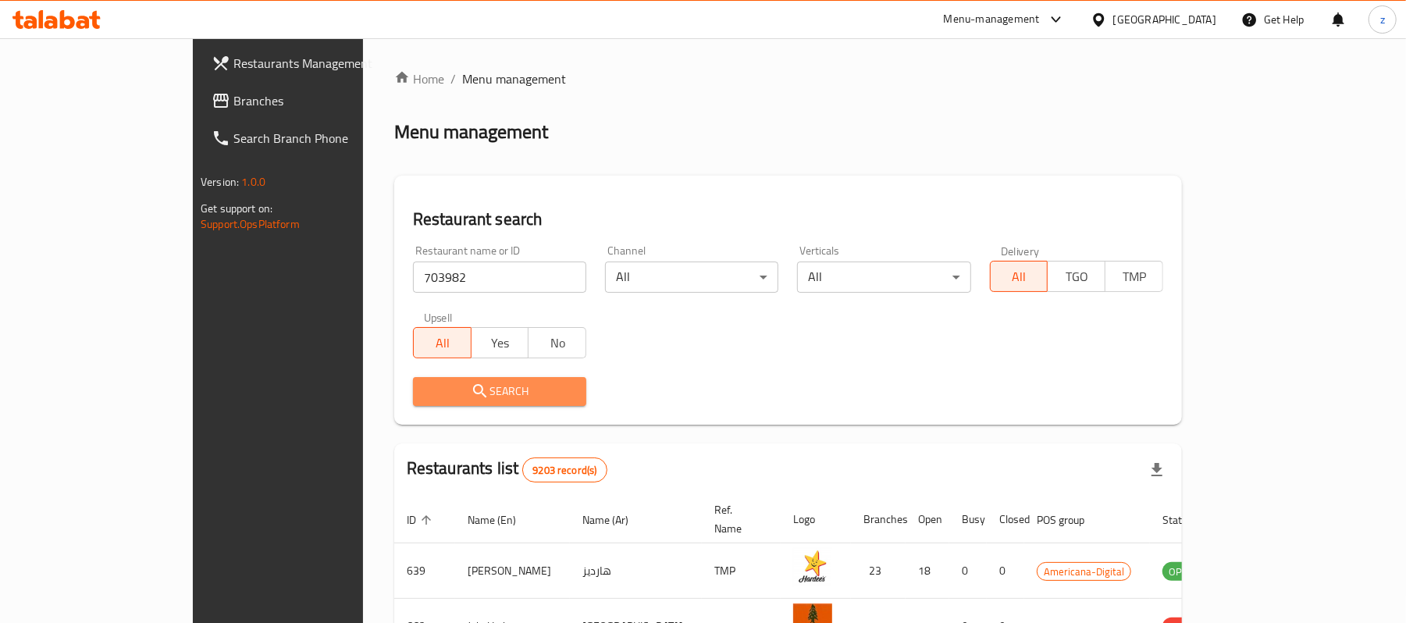
click at [461, 385] on span "Search" at bounding box center [499, 392] width 148 height 20
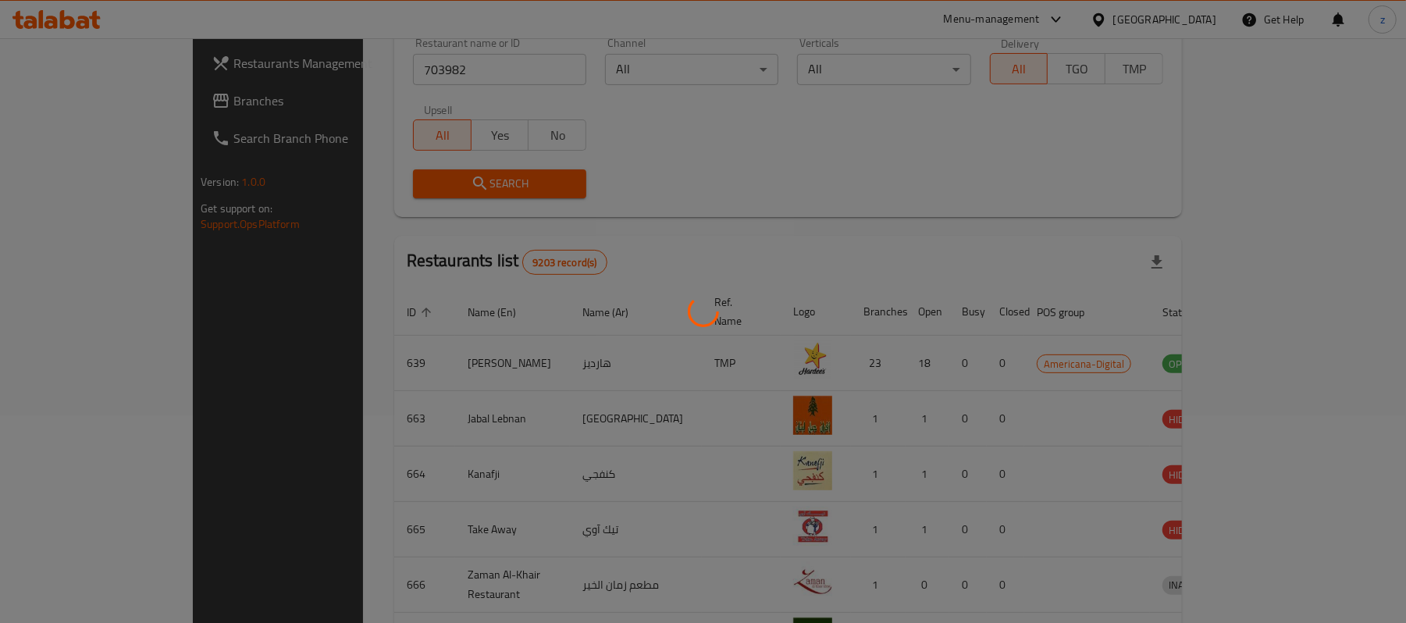
scroll to position [44, 0]
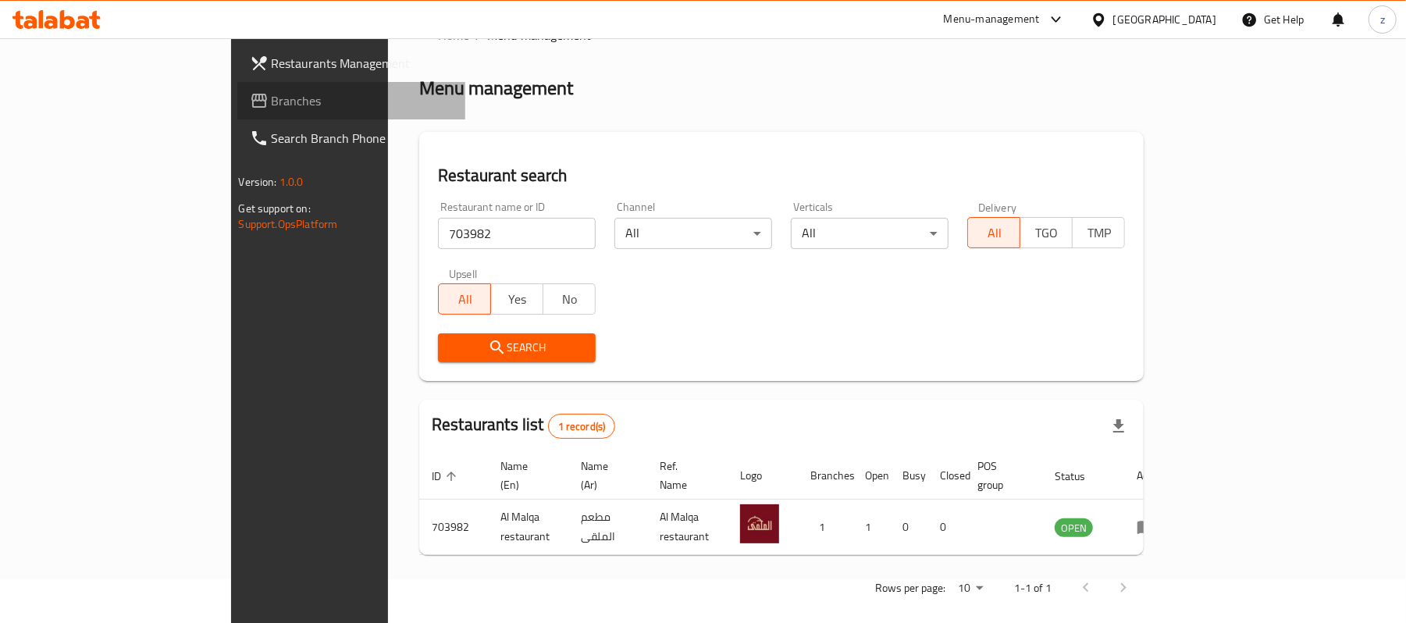
click at [272, 94] on span "Branches" at bounding box center [363, 100] width 182 height 19
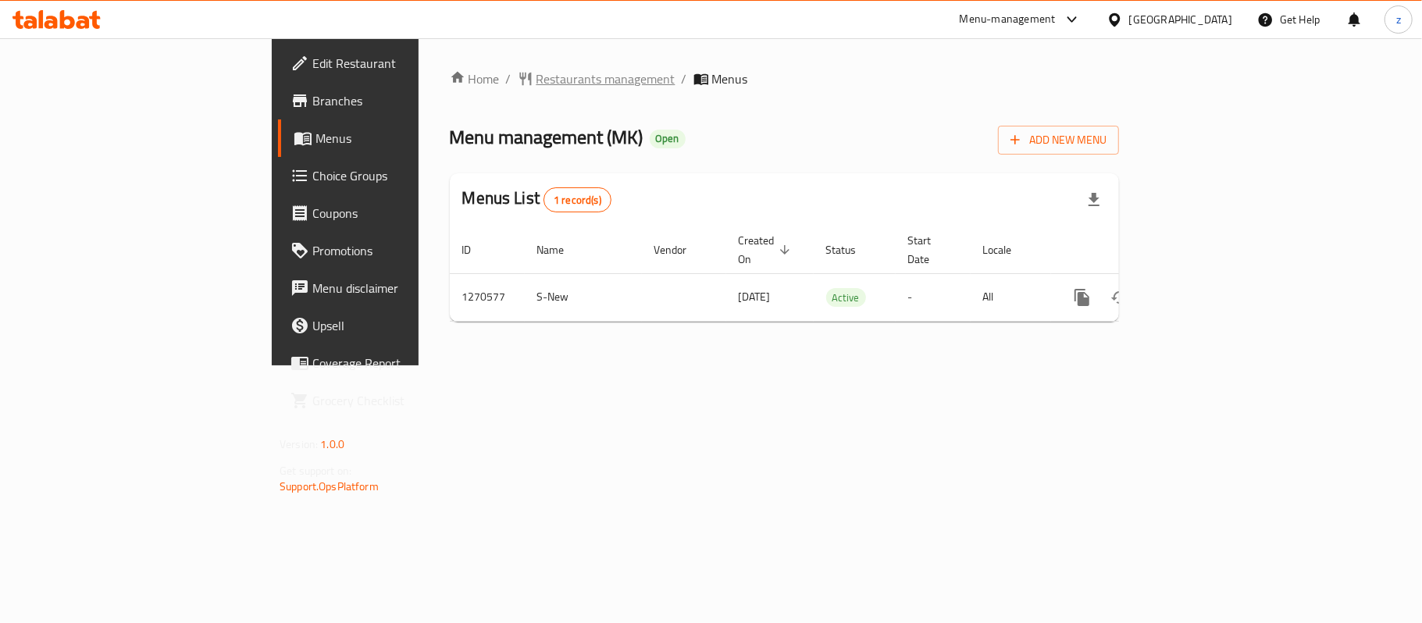
click at [536, 69] on span "Restaurants management" at bounding box center [605, 78] width 139 height 19
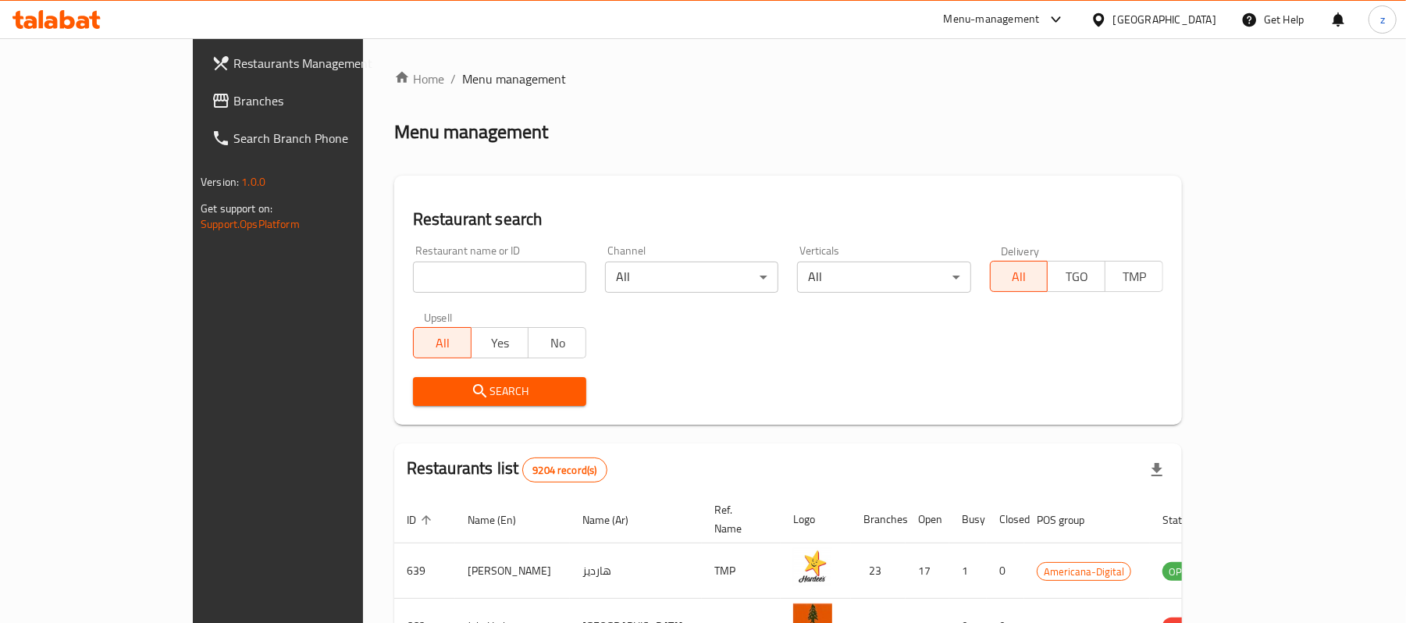
click at [413, 276] on input "search" at bounding box center [499, 277] width 173 height 31
paste input "689258"
type input "689258"
click at [425, 391] on span "Search" at bounding box center [499, 392] width 148 height 20
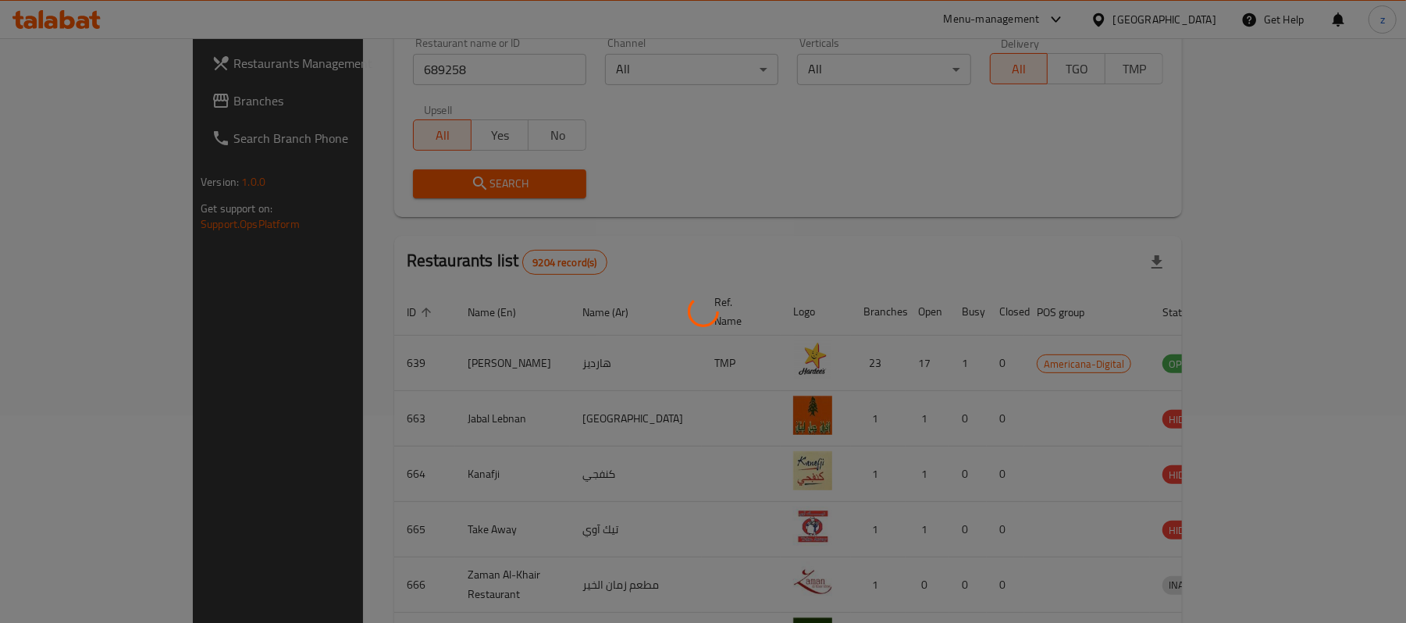
scroll to position [44, 0]
